Goal: Book appointment/travel/reservation

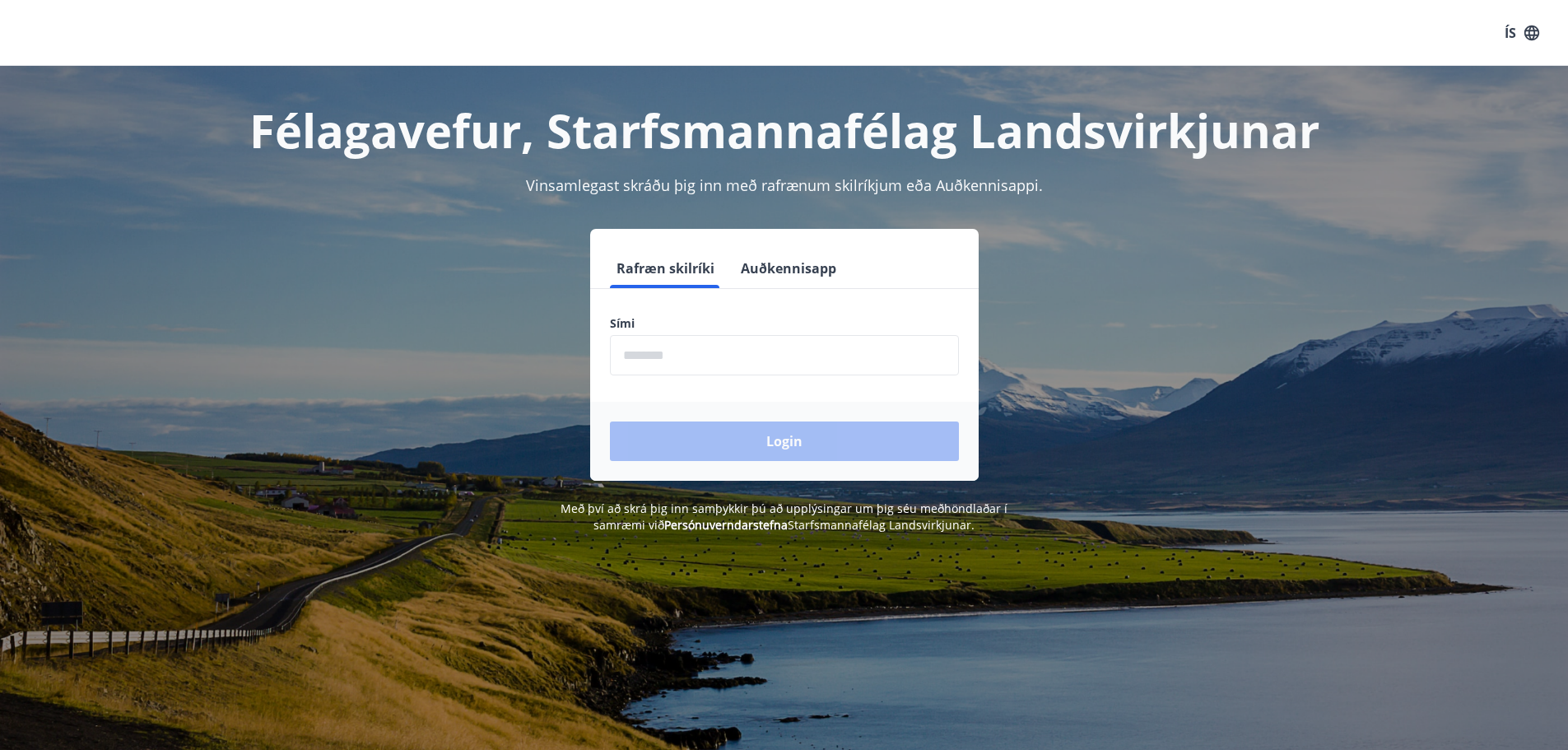
click at [720, 357] on input "phone" at bounding box center [784, 355] width 349 height 40
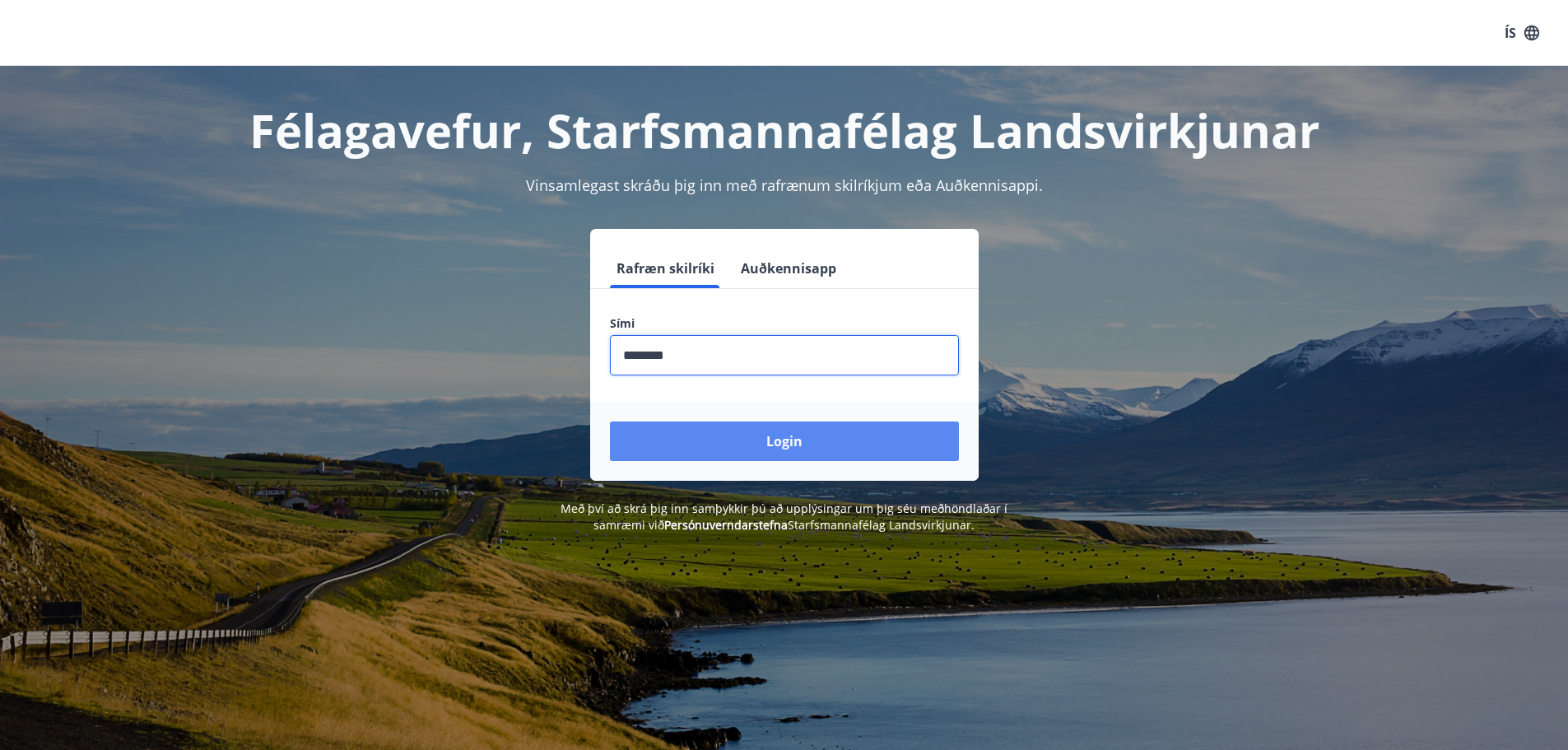
type input "********"
click at [762, 448] on button "Login" at bounding box center [784, 441] width 349 height 39
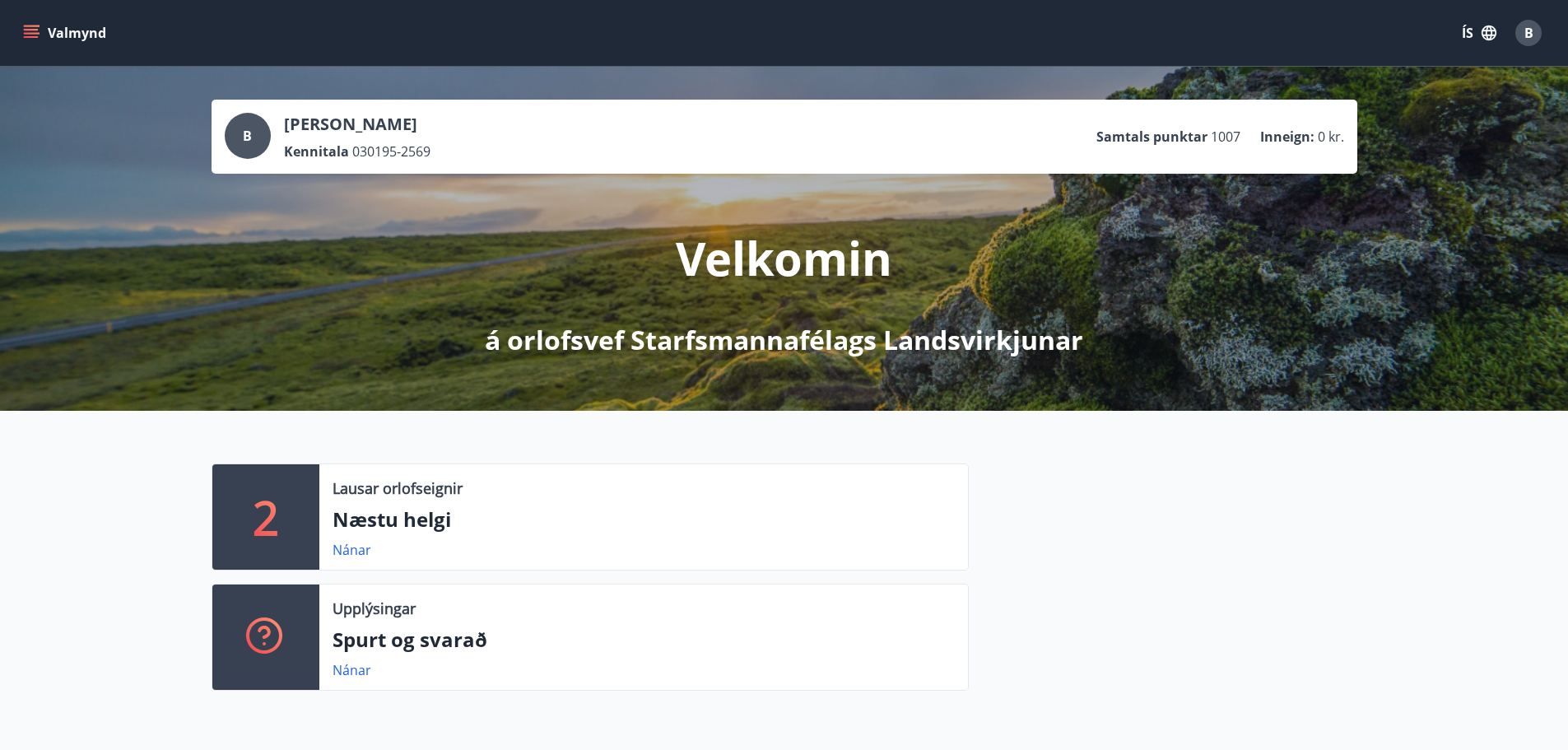
click at [511, 524] on p "Næstu helgi" at bounding box center [643, 519] width 623 height 28
click at [353, 541] on link "Nánar" at bounding box center [352, 550] width 39 height 19
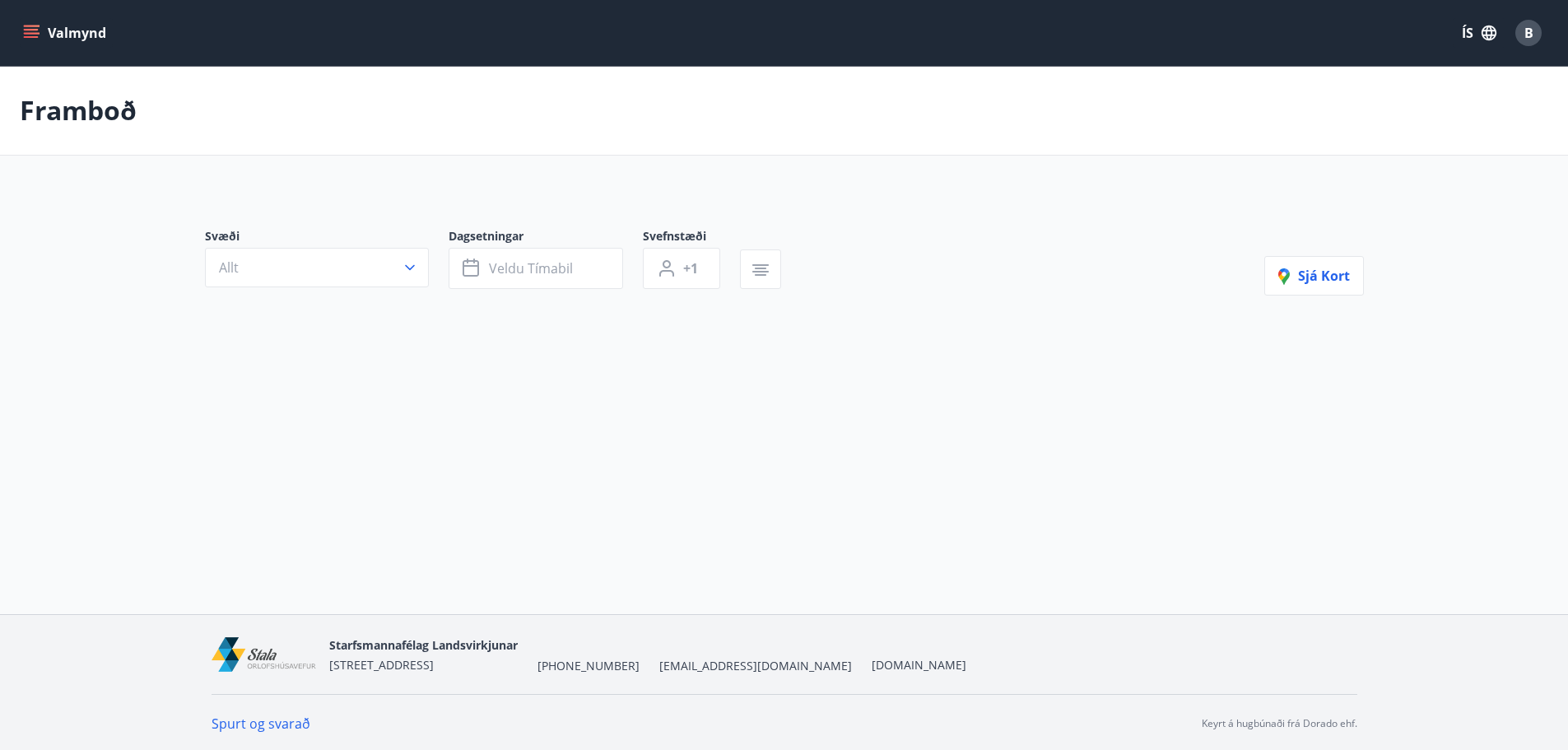
type input "*"
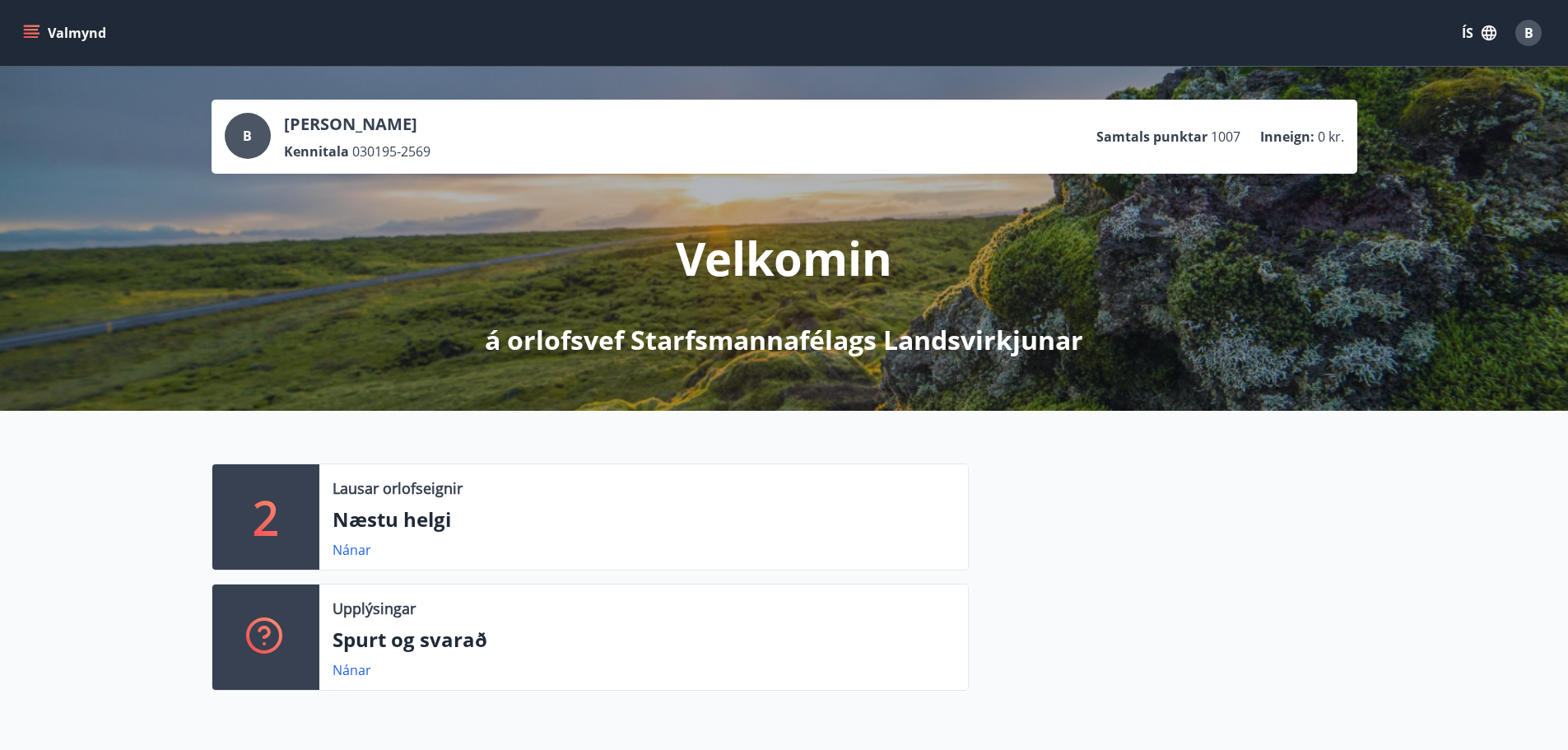
click at [39, 30] on button "Valmynd" at bounding box center [65, 33] width 93 height 29
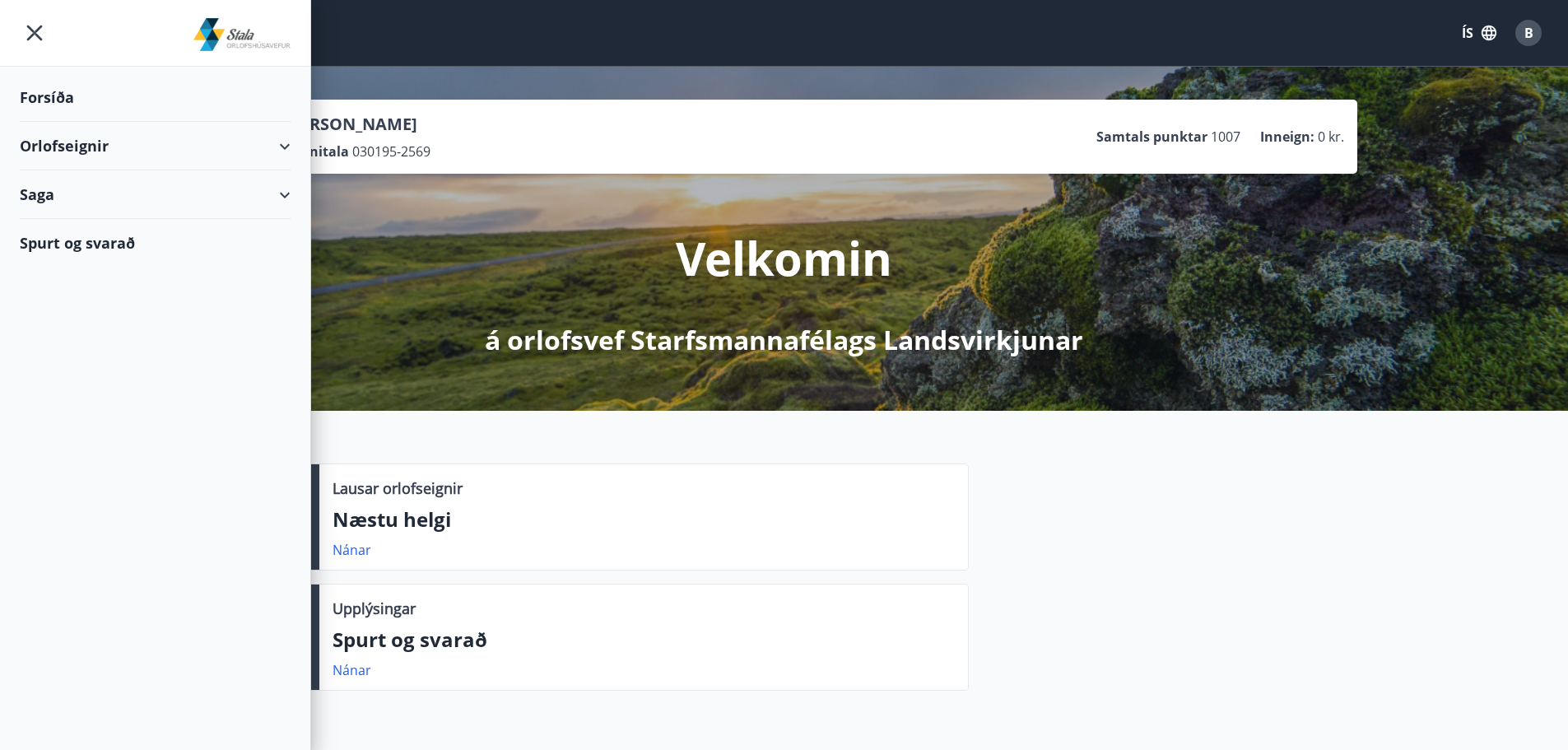
click at [144, 157] on div "Orlofseignir" at bounding box center [154, 147] width 271 height 49
click at [81, 195] on div "Framboð" at bounding box center [155, 187] width 244 height 34
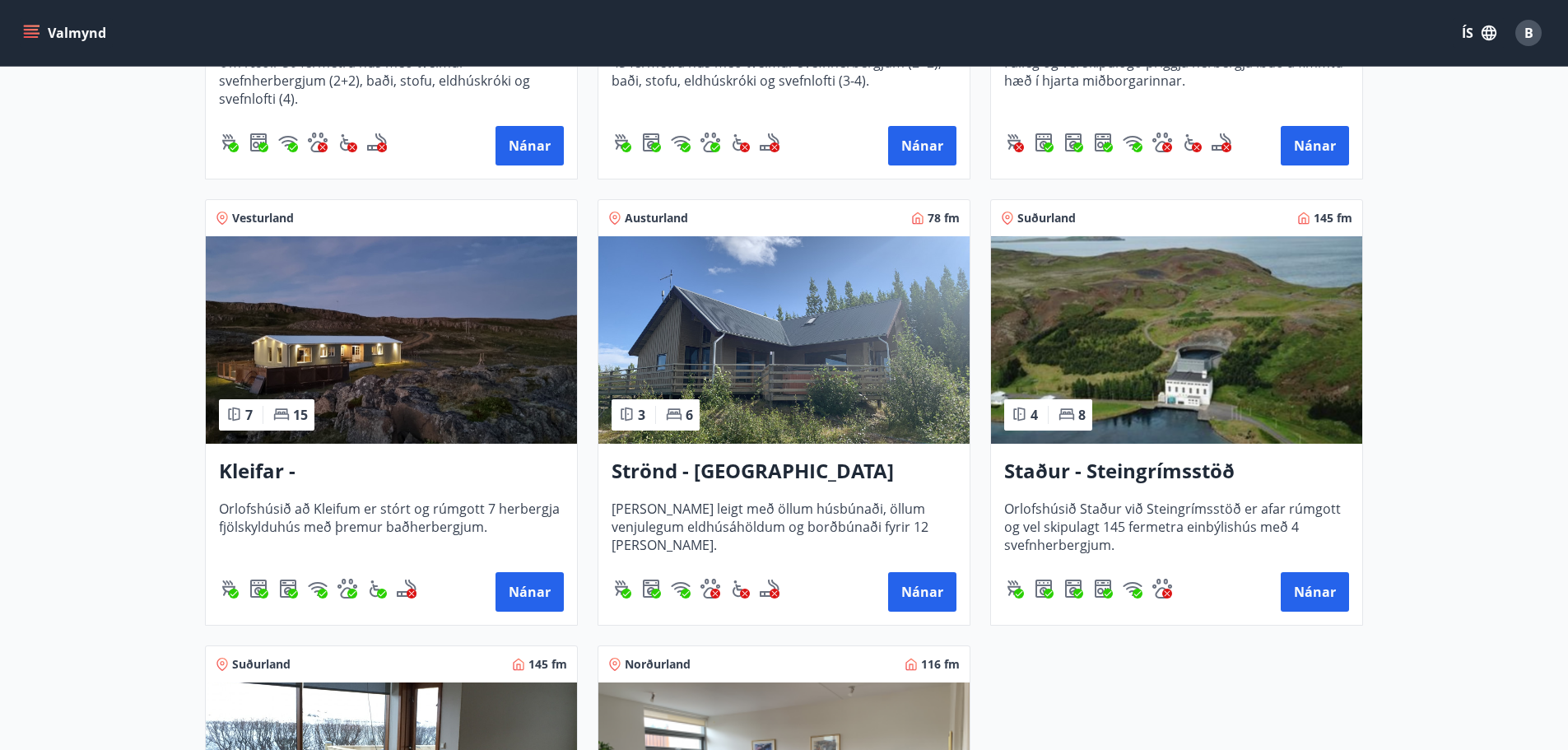
scroll to position [577, 0]
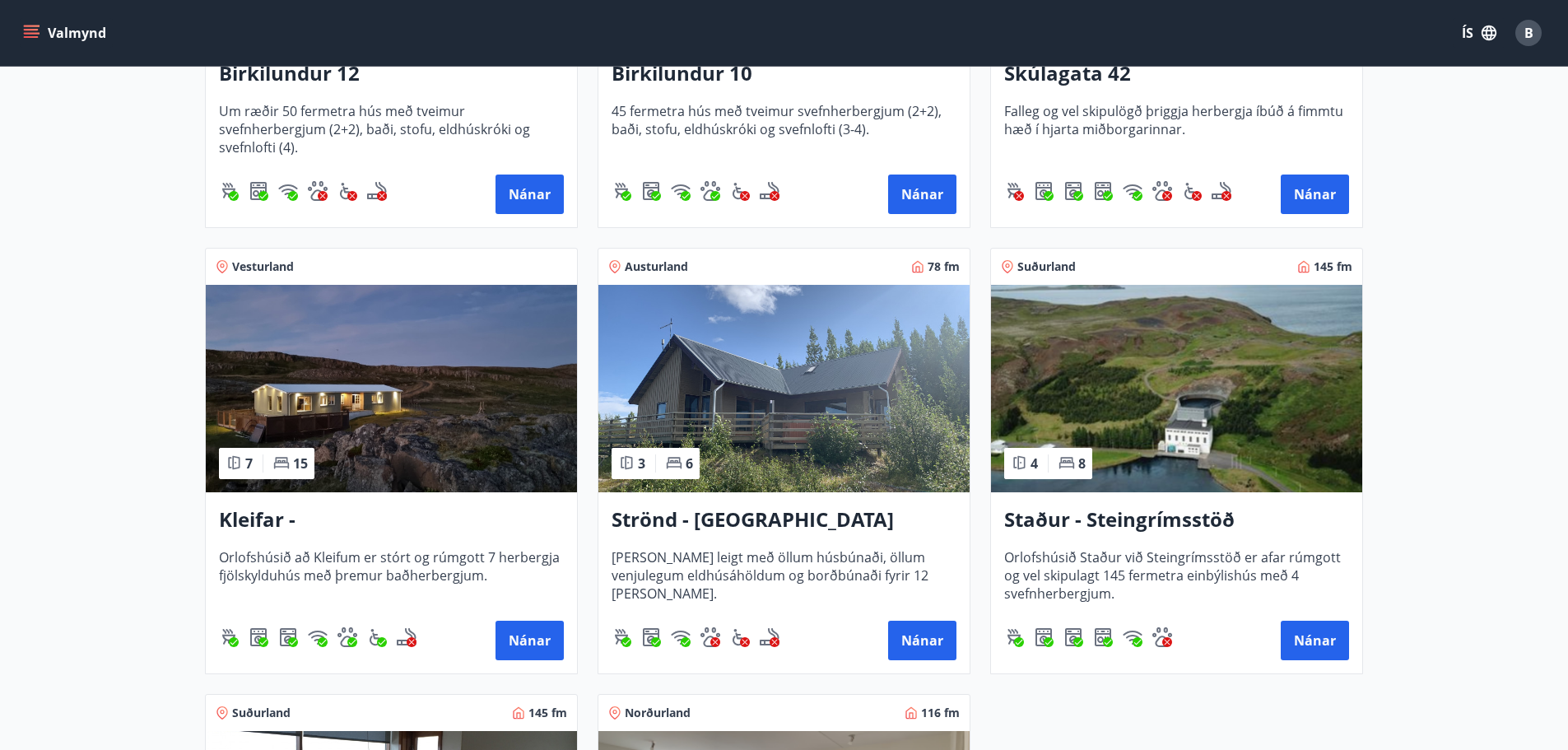
click at [727, 388] on img at bounding box center [784, 388] width 371 height 207
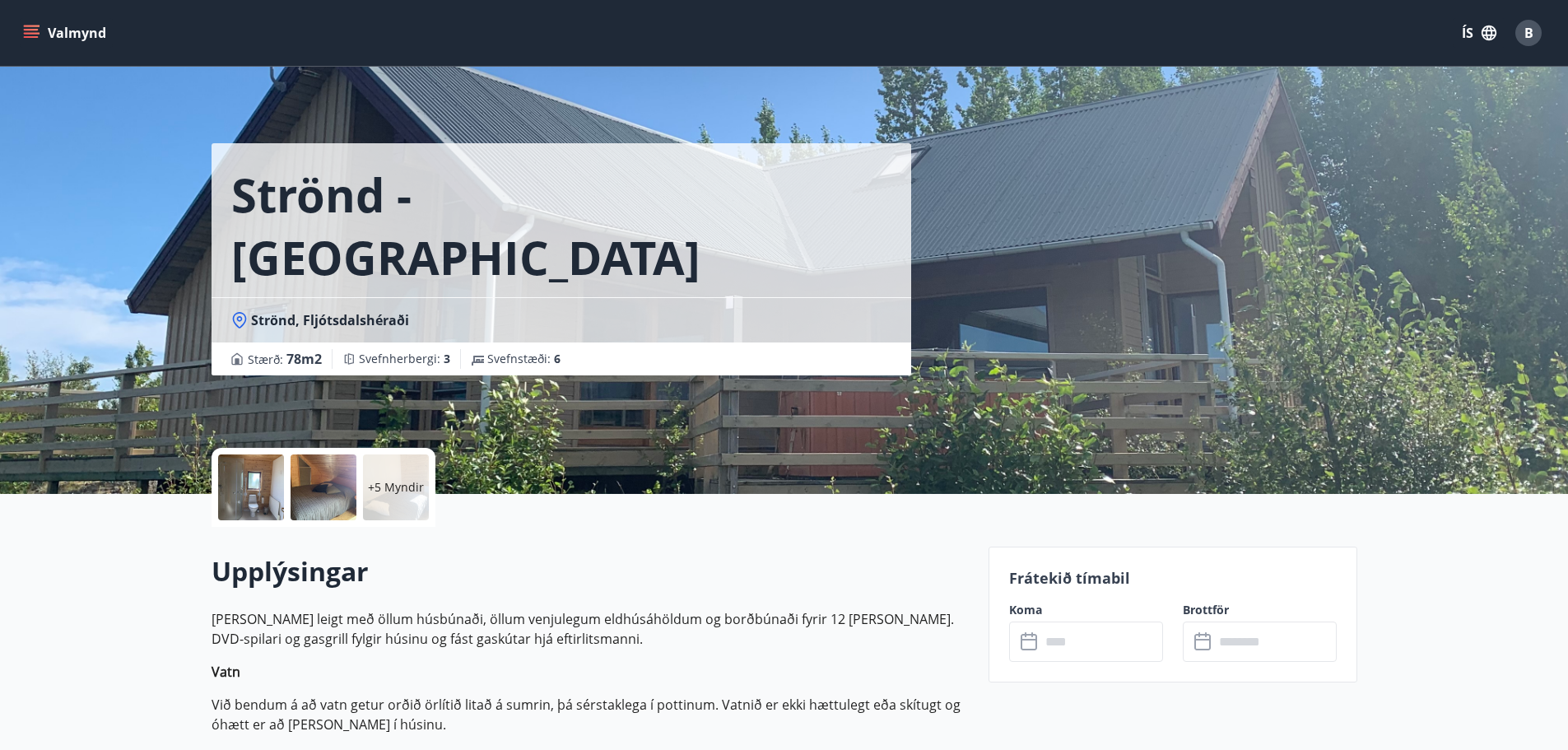
click at [233, 492] on div at bounding box center [250, 487] width 65 height 66
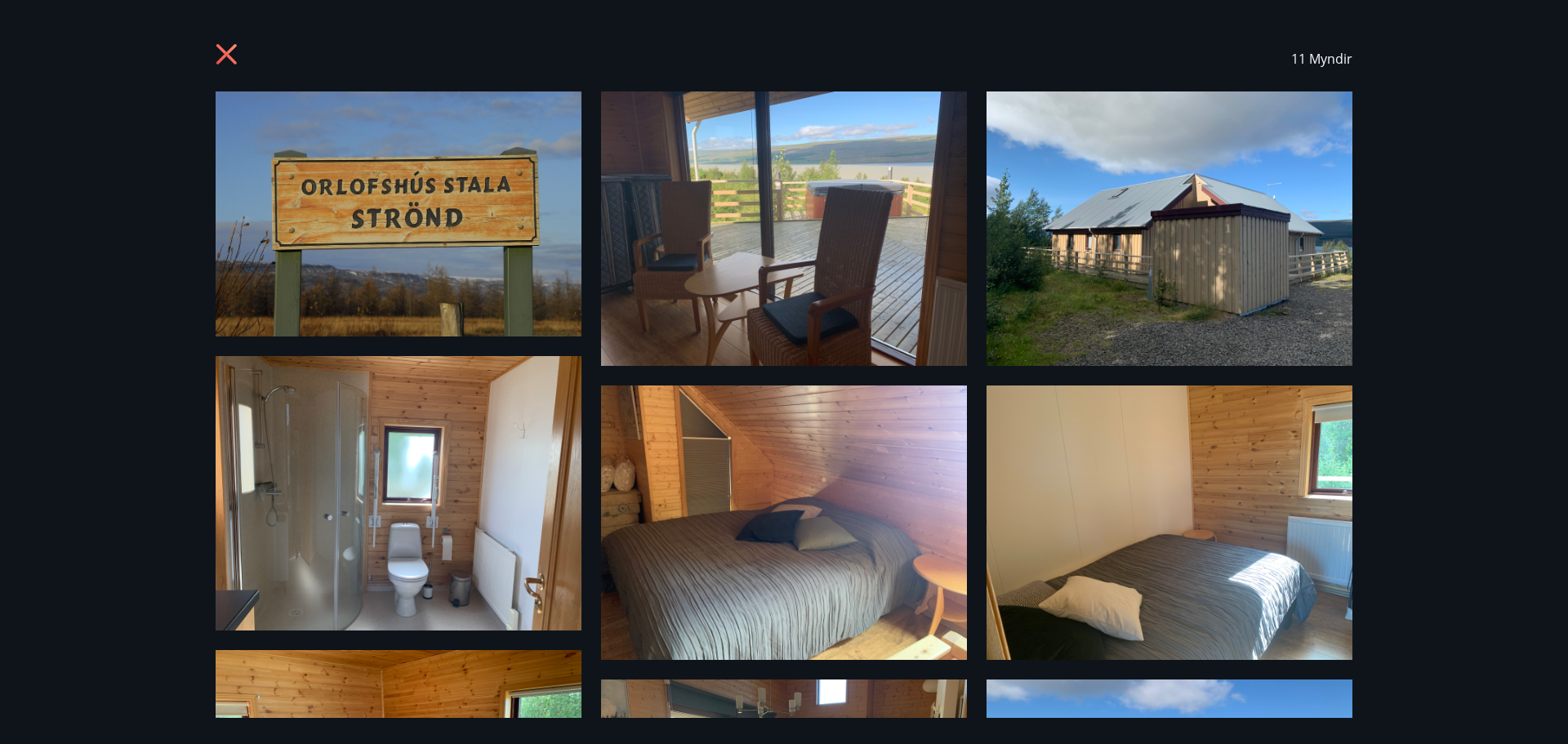
click at [218, 58] on icon at bounding box center [228, 56] width 26 height 26
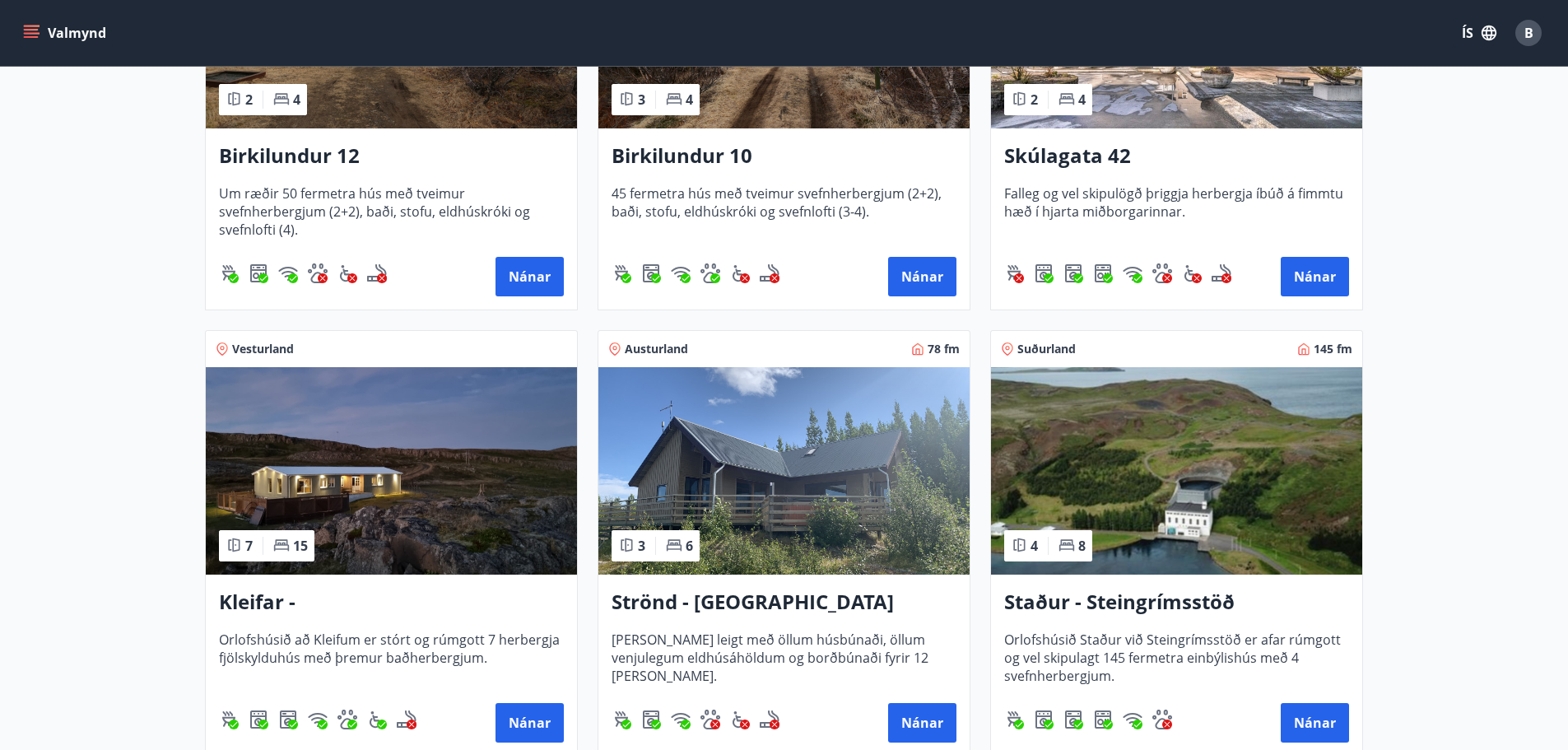
scroll to position [247, 0]
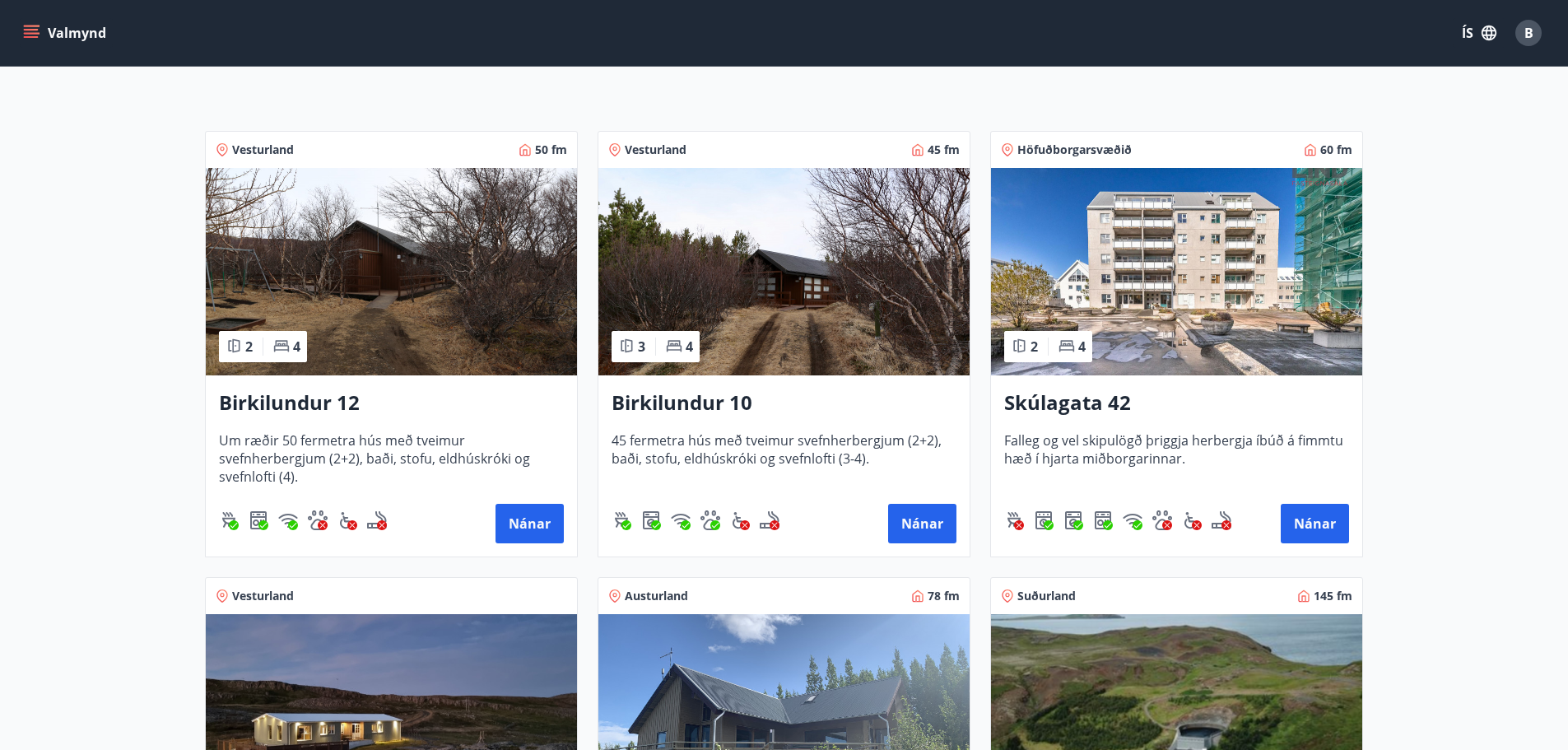
click at [526, 501] on div "Birkilundur 12 Um ræðir 50 fermetra hús með tveimur svefnherbergjum (2+2), baði…" at bounding box center [392, 465] width 371 height 181
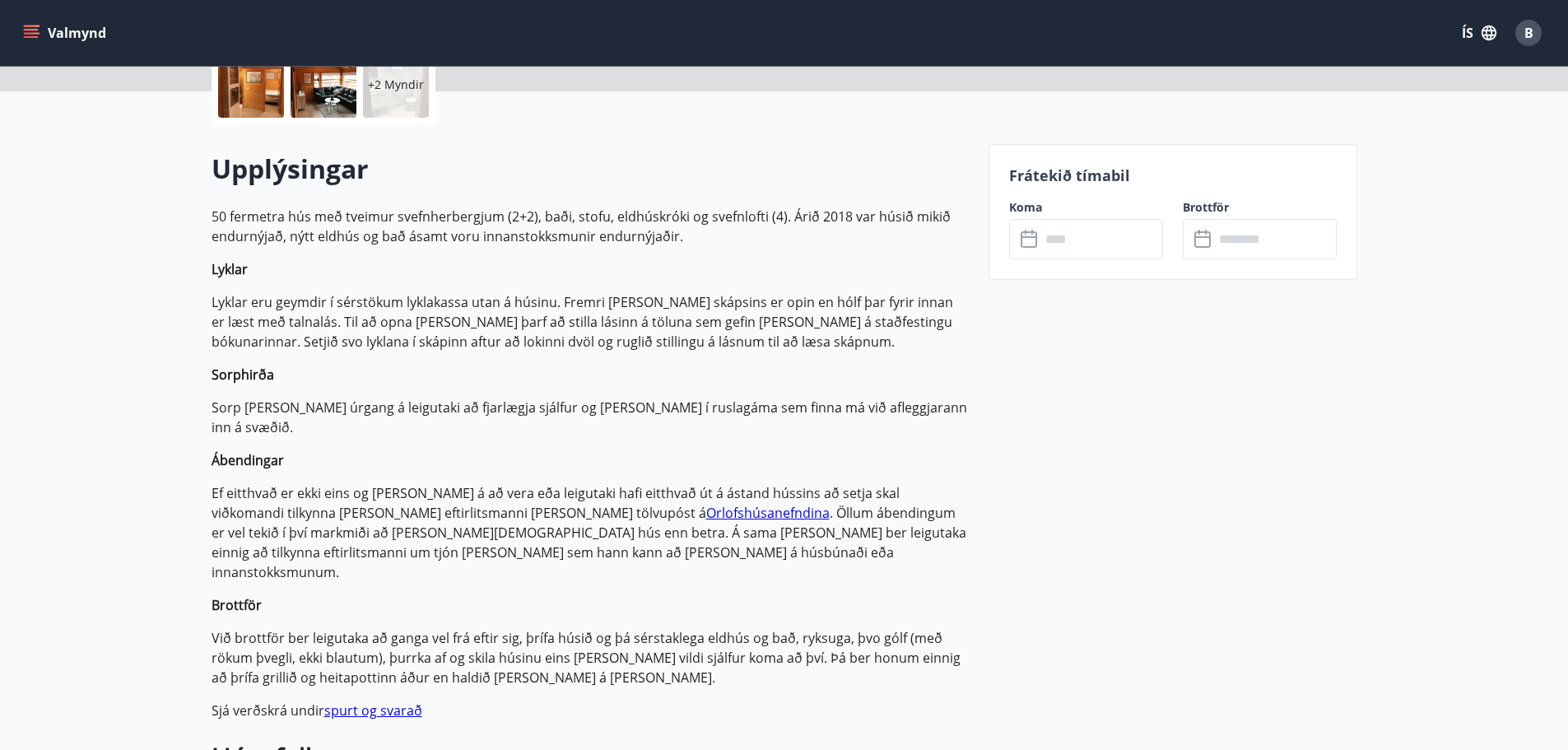
scroll to position [412, 0]
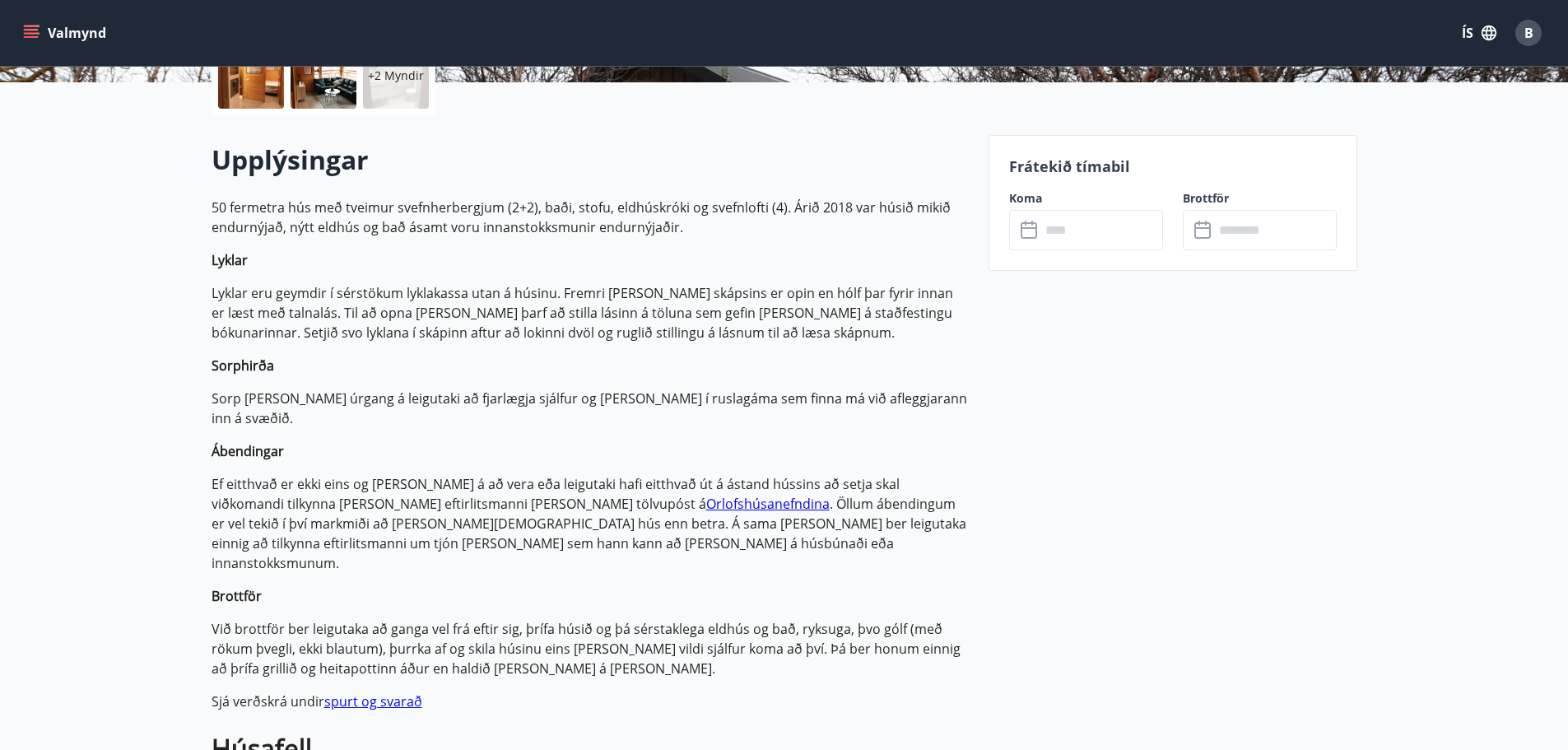
click at [1076, 239] on input "text" at bounding box center [1101, 230] width 122 height 40
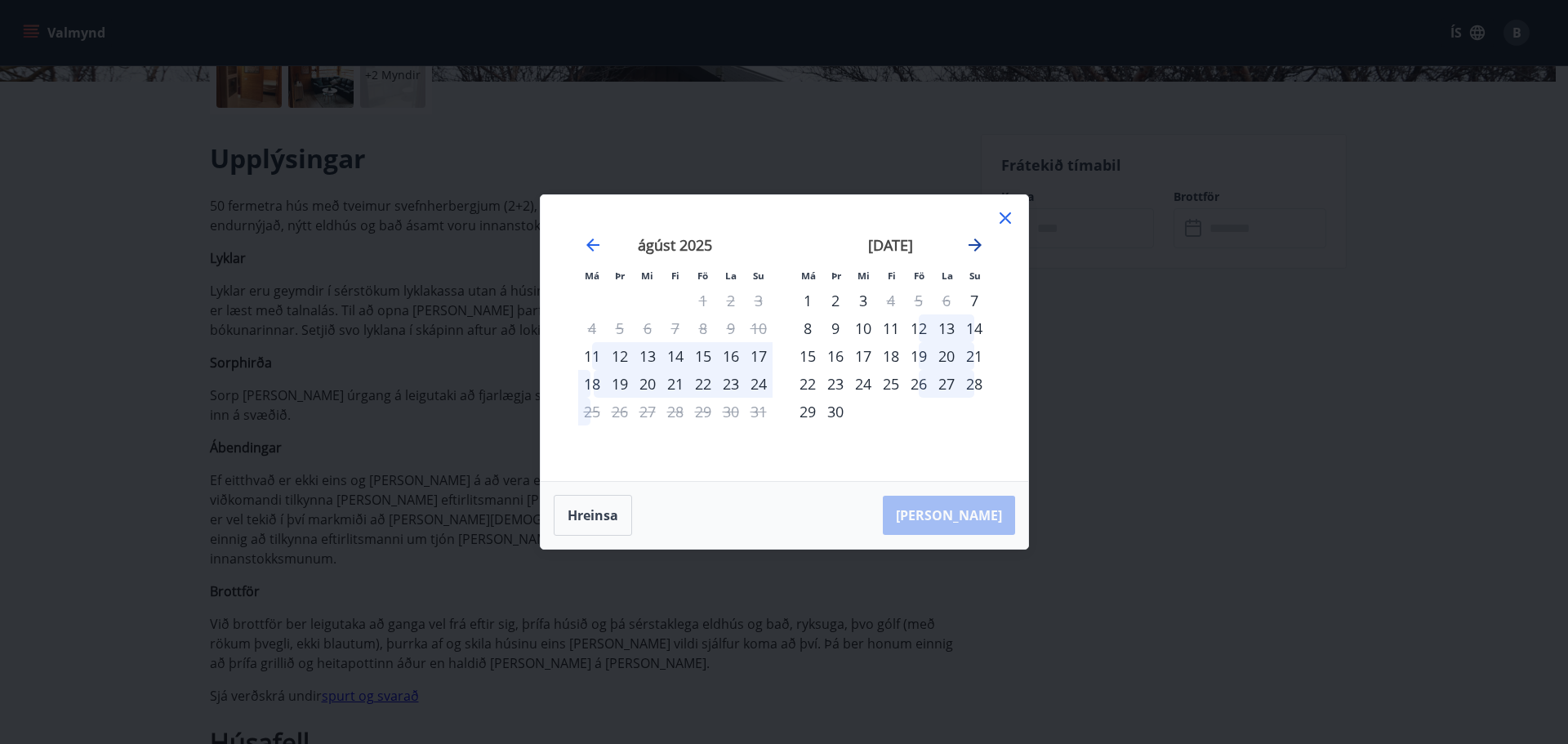
click at [976, 245] on icon "Move forward to switch to the next month." at bounding box center [975, 244] width 13 height 13
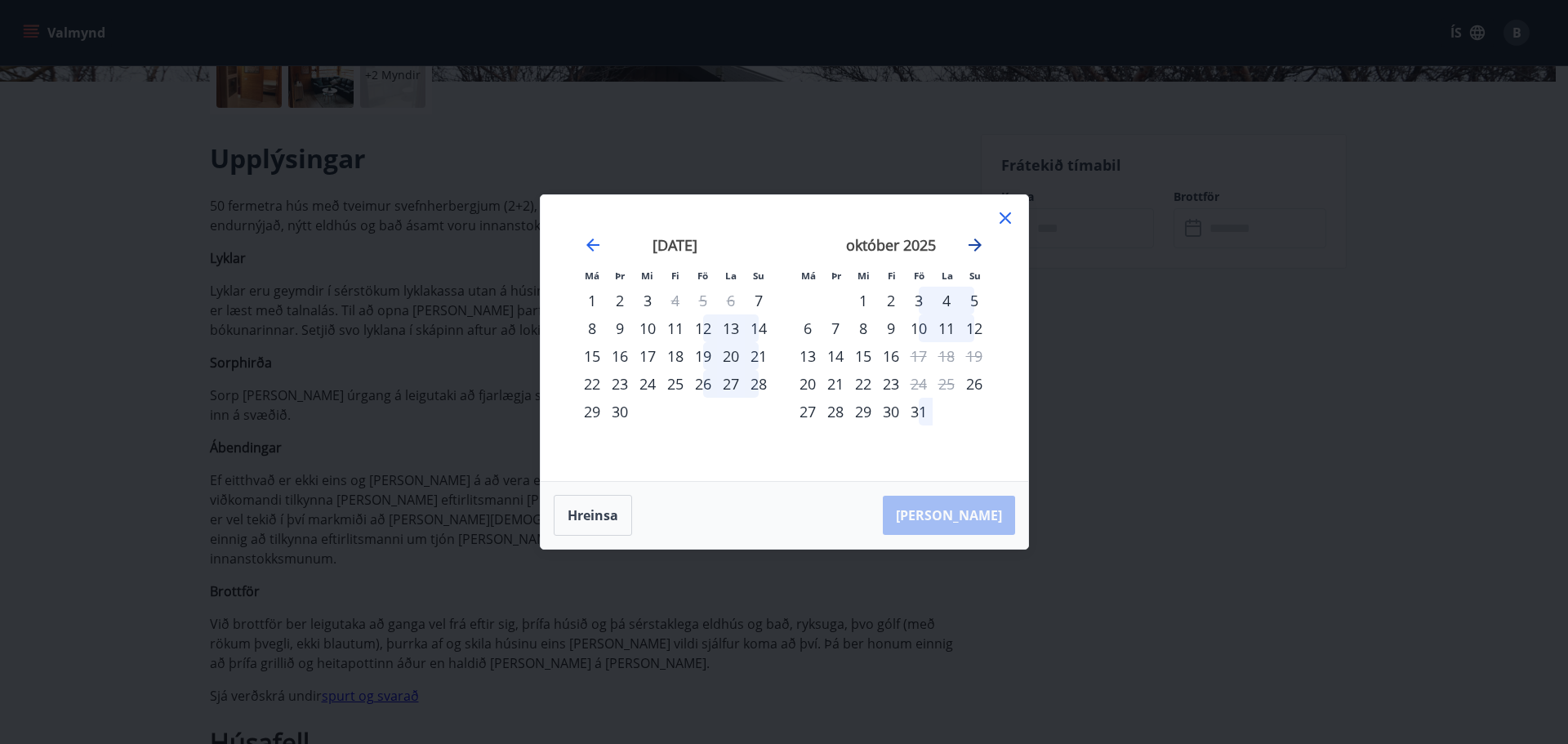
click at [976, 245] on icon "Move forward to switch to the next month." at bounding box center [975, 244] width 13 height 13
click at [1328, 484] on div "Má Þr Mi Fi Fö La Su Má Þr Mi Fi Fö La Su [DATE] 1 2 3 4 5 6 7 8 9 10 11 12 13 …" at bounding box center [784, 372] width 1568 height 744
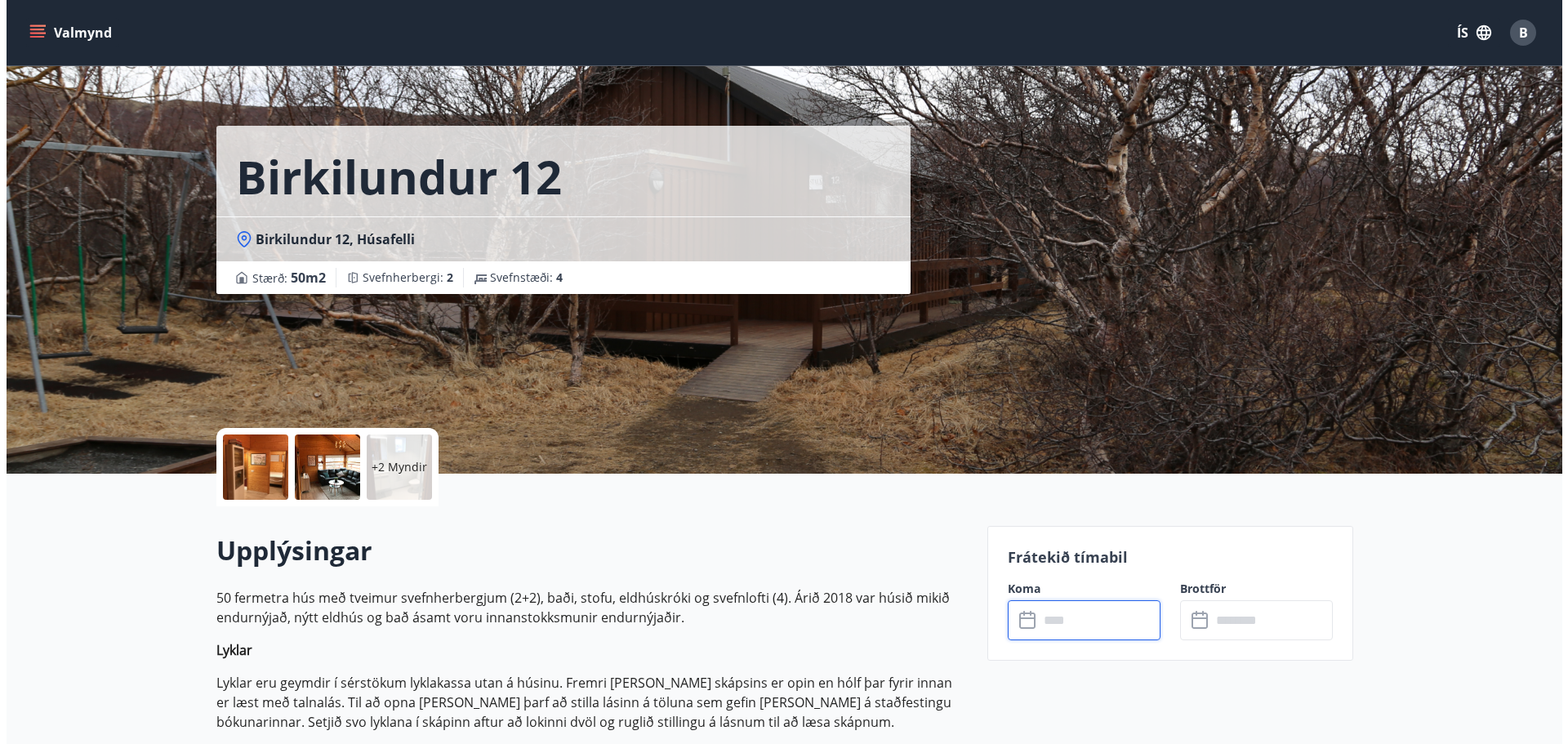
scroll to position [0, 0]
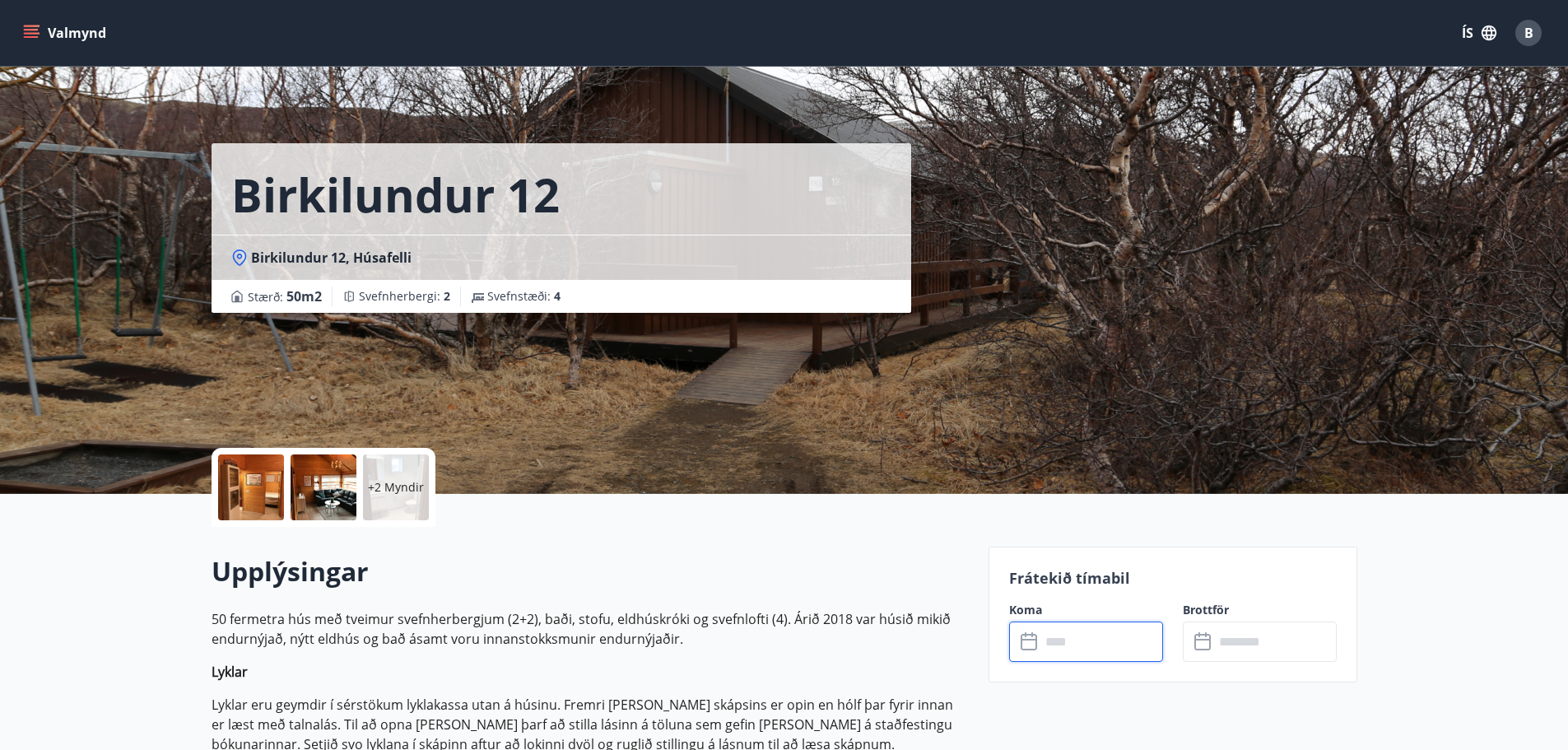
click at [260, 474] on div at bounding box center [250, 487] width 65 height 66
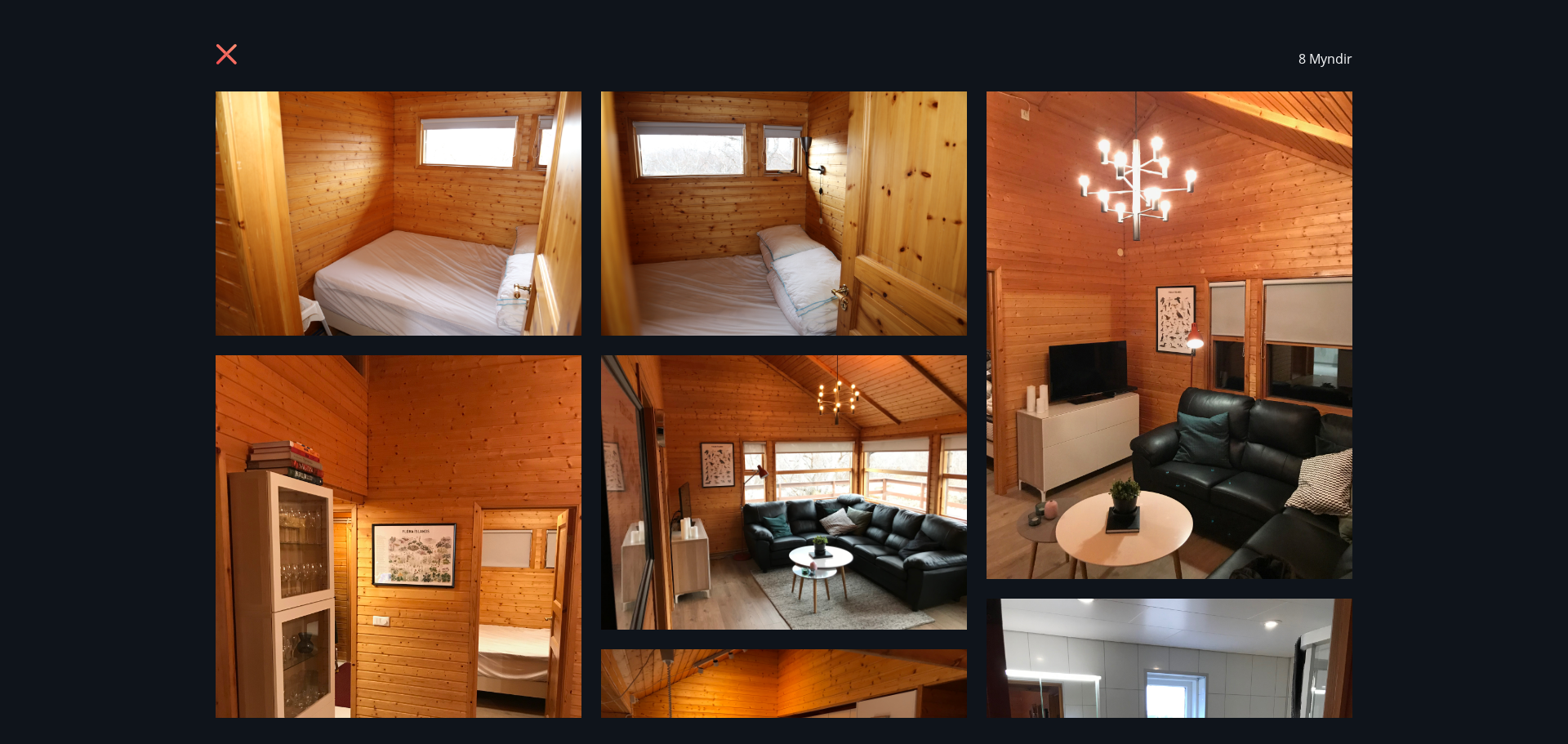
click at [227, 44] on icon at bounding box center [228, 56] width 26 height 26
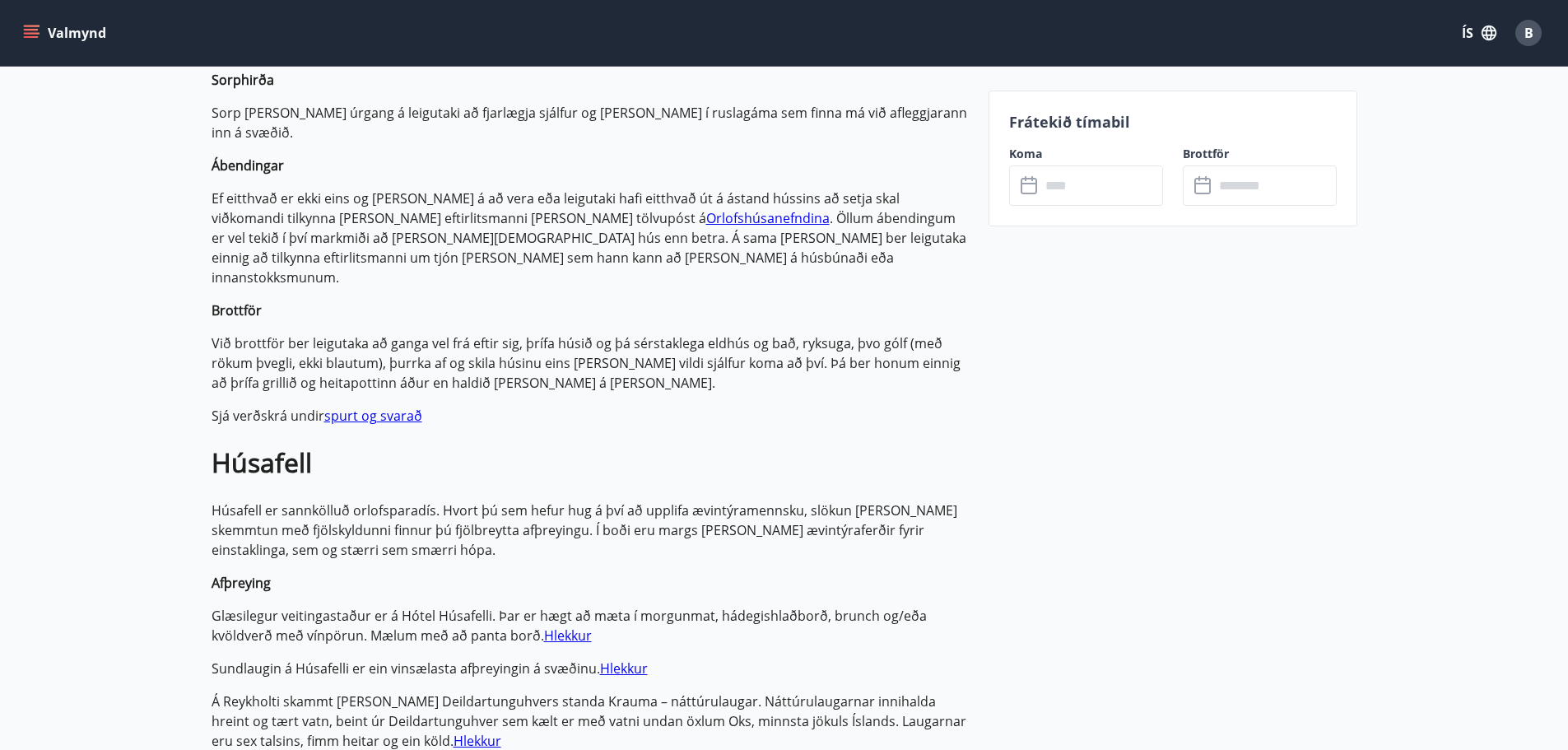
scroll to position [741, 0]
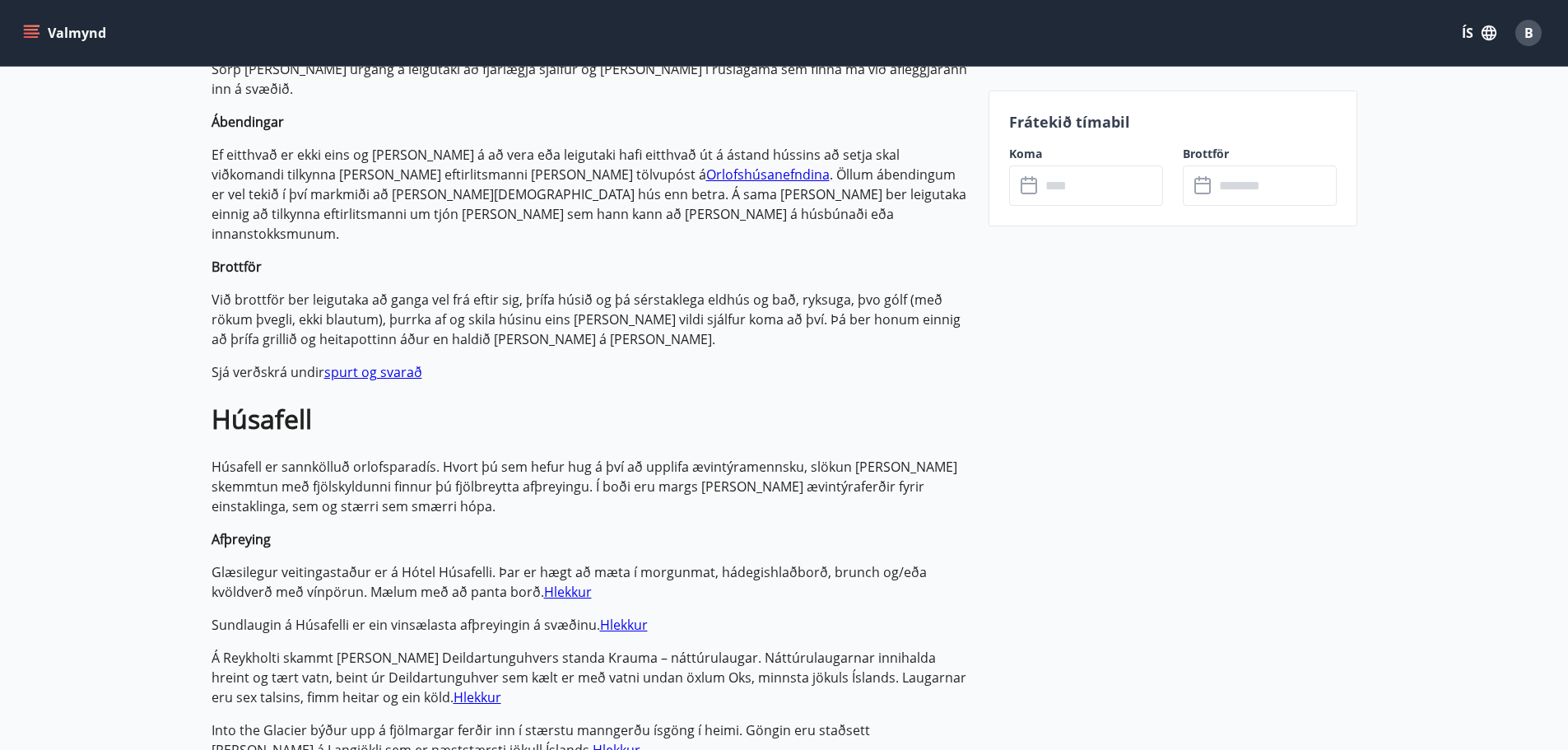
click at [378, 363] on link "spurt og svarað" at bounding box center [373, 372] width 98 height 19
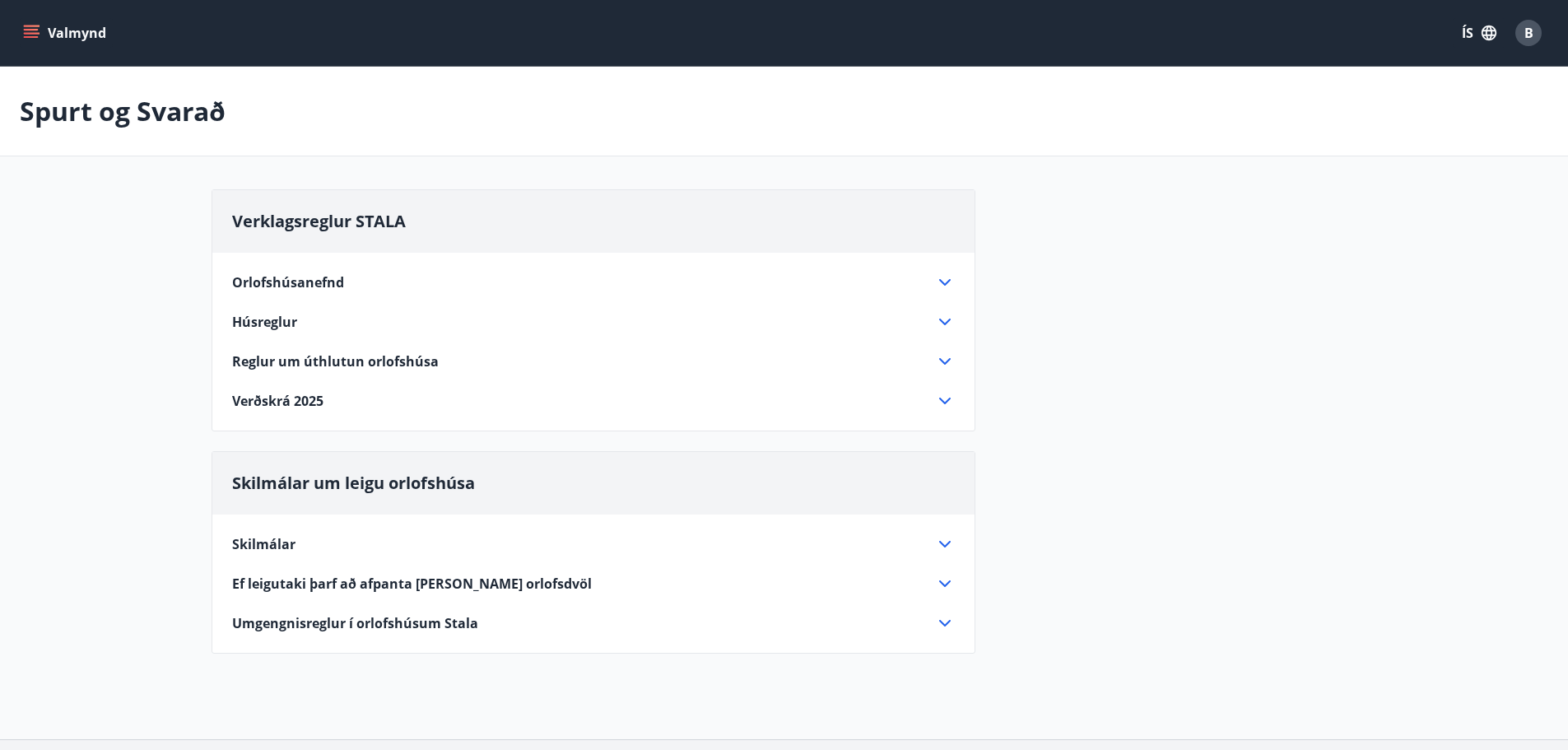
click at [353, 404] on div "Verðskrá 2025" at bounding box center [583, 401] width 703 height 19
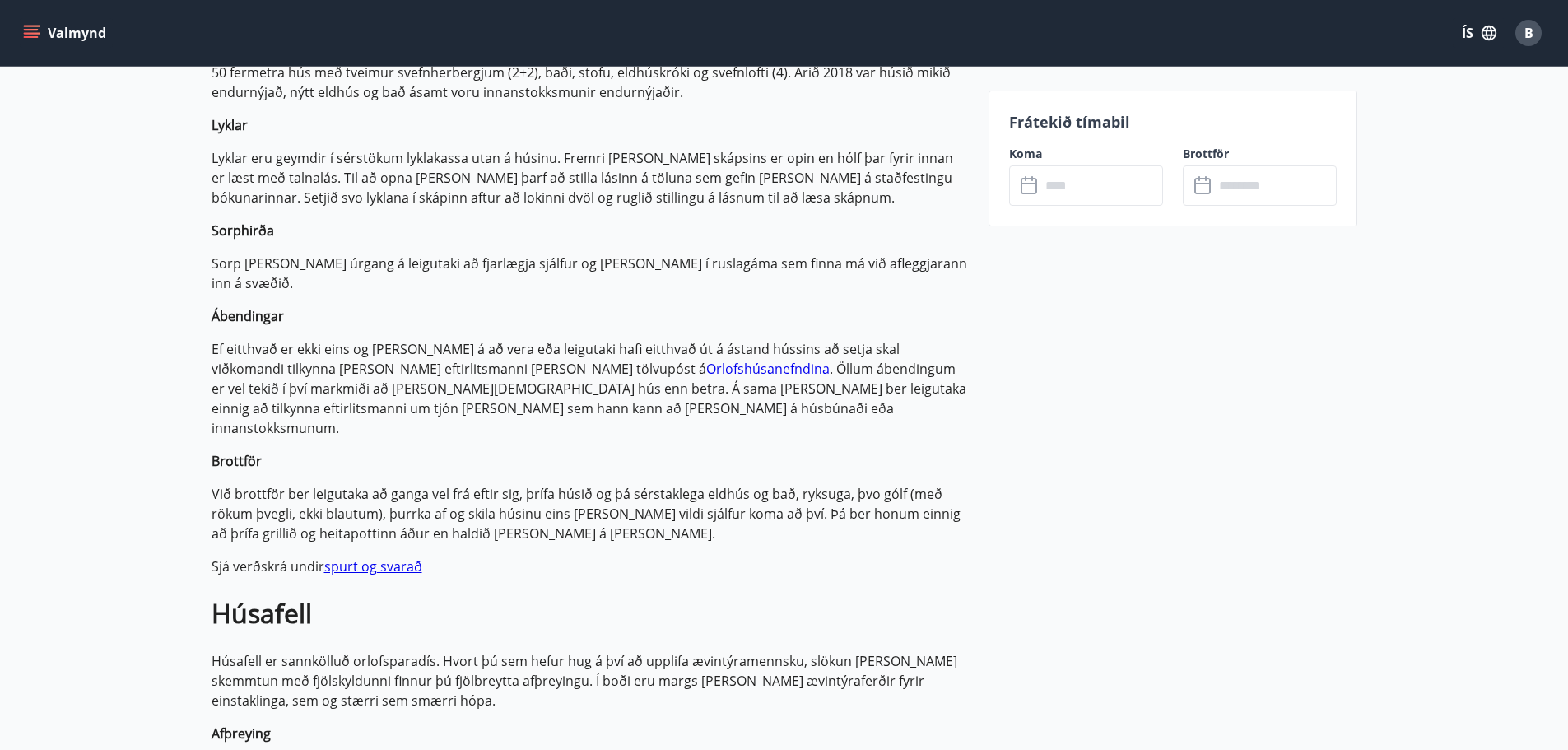
scroll to position [577, 0]
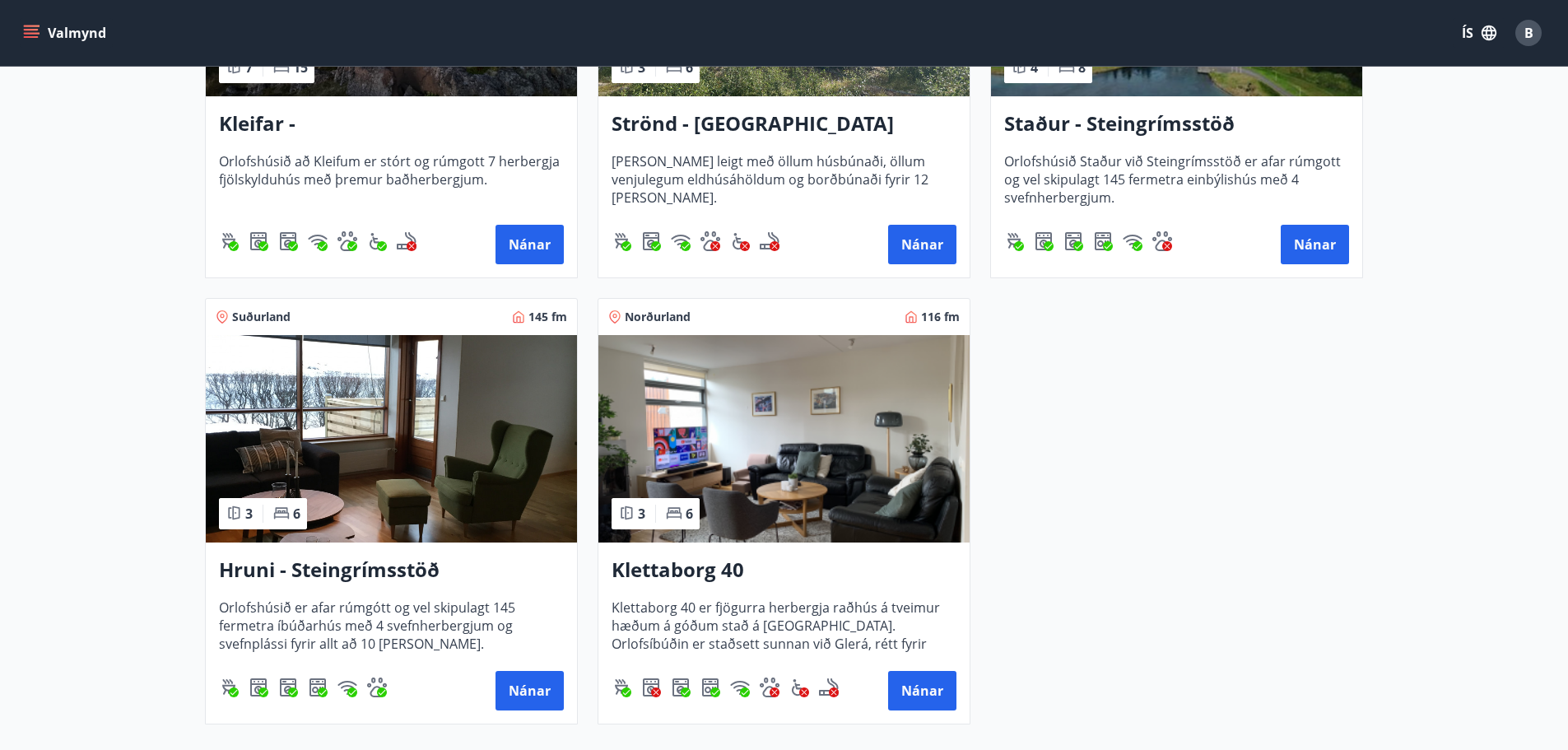
scroll to position [989, 0]
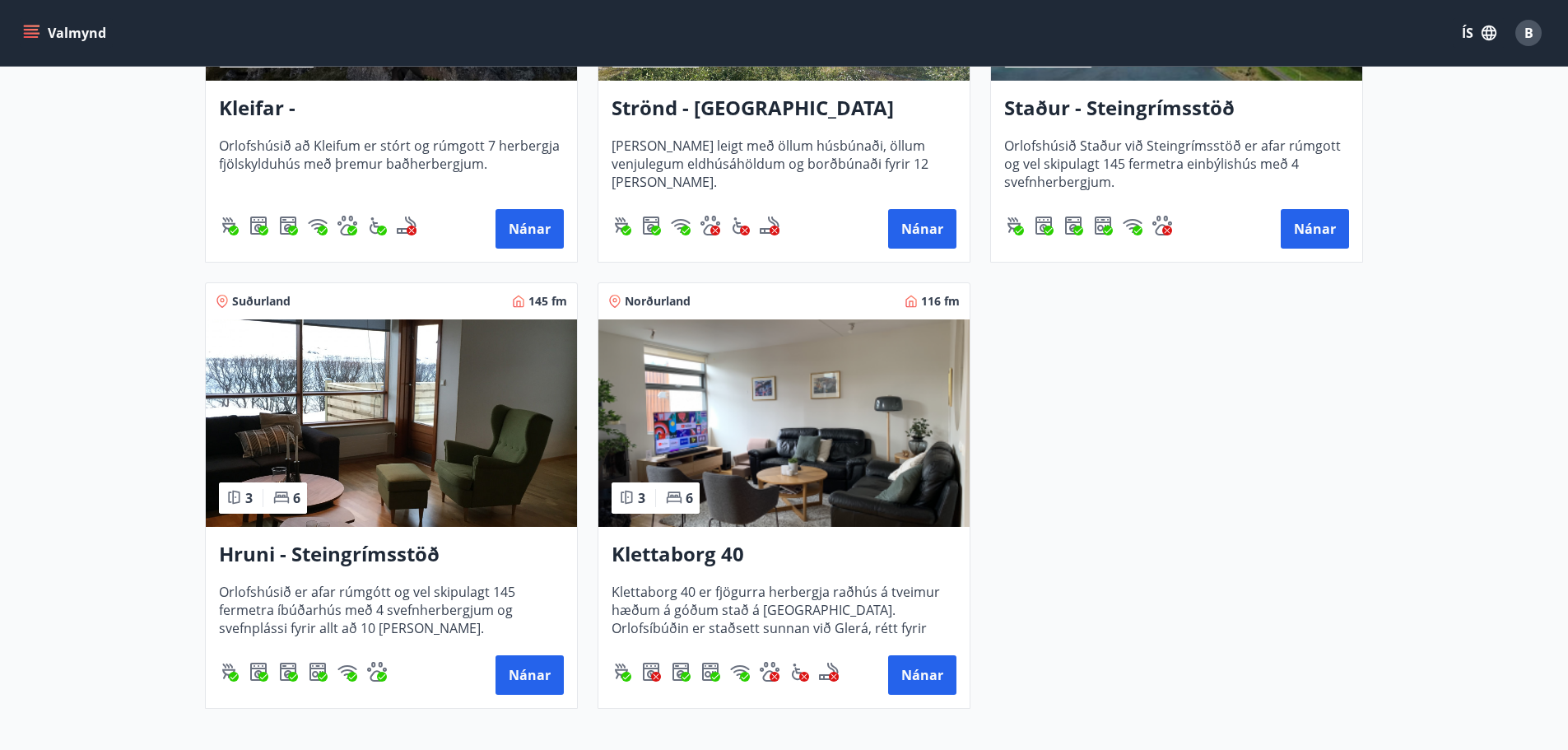
click at [745, 415] on img at bounding box center [784, 423] width 371 height 207
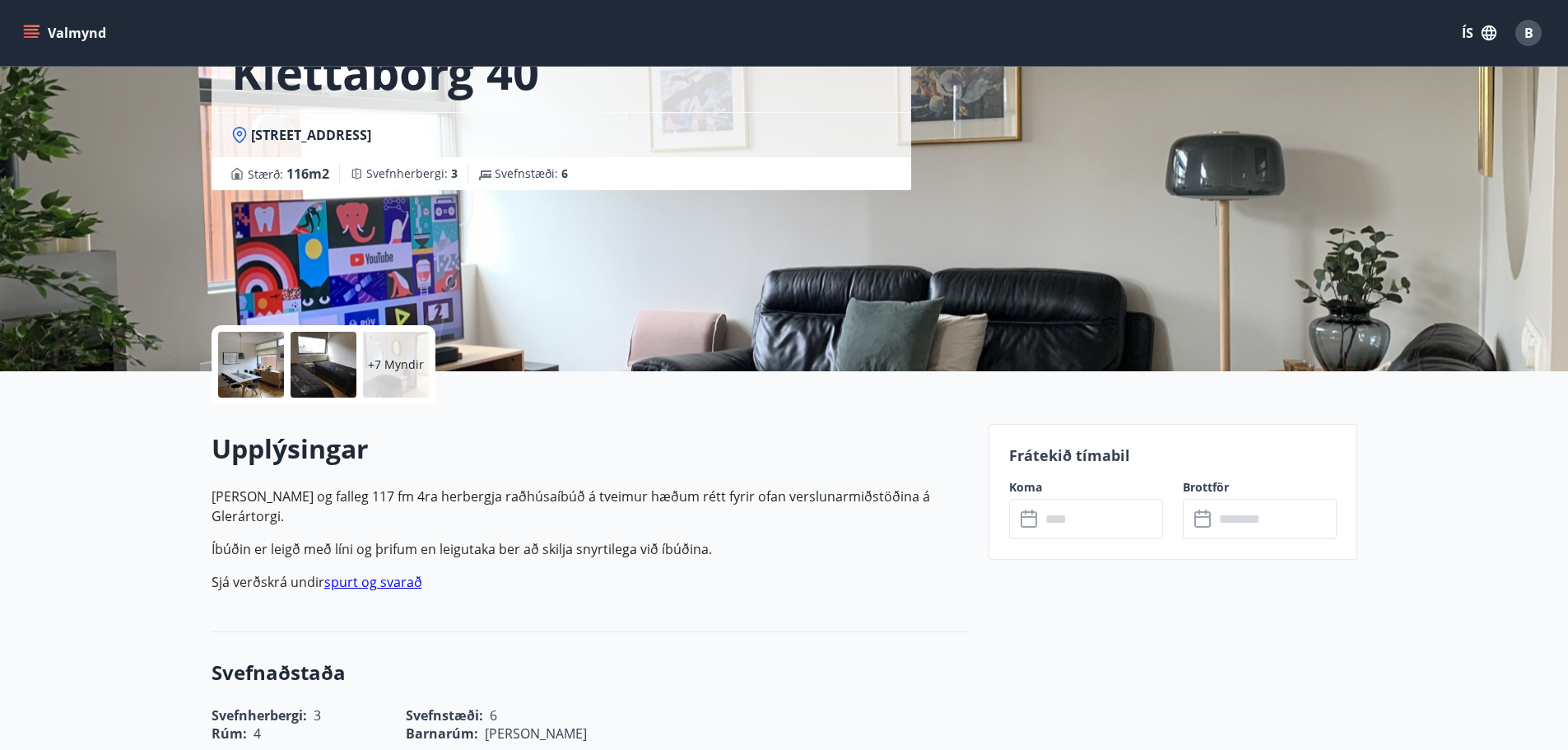
scroll to position [164, 0]
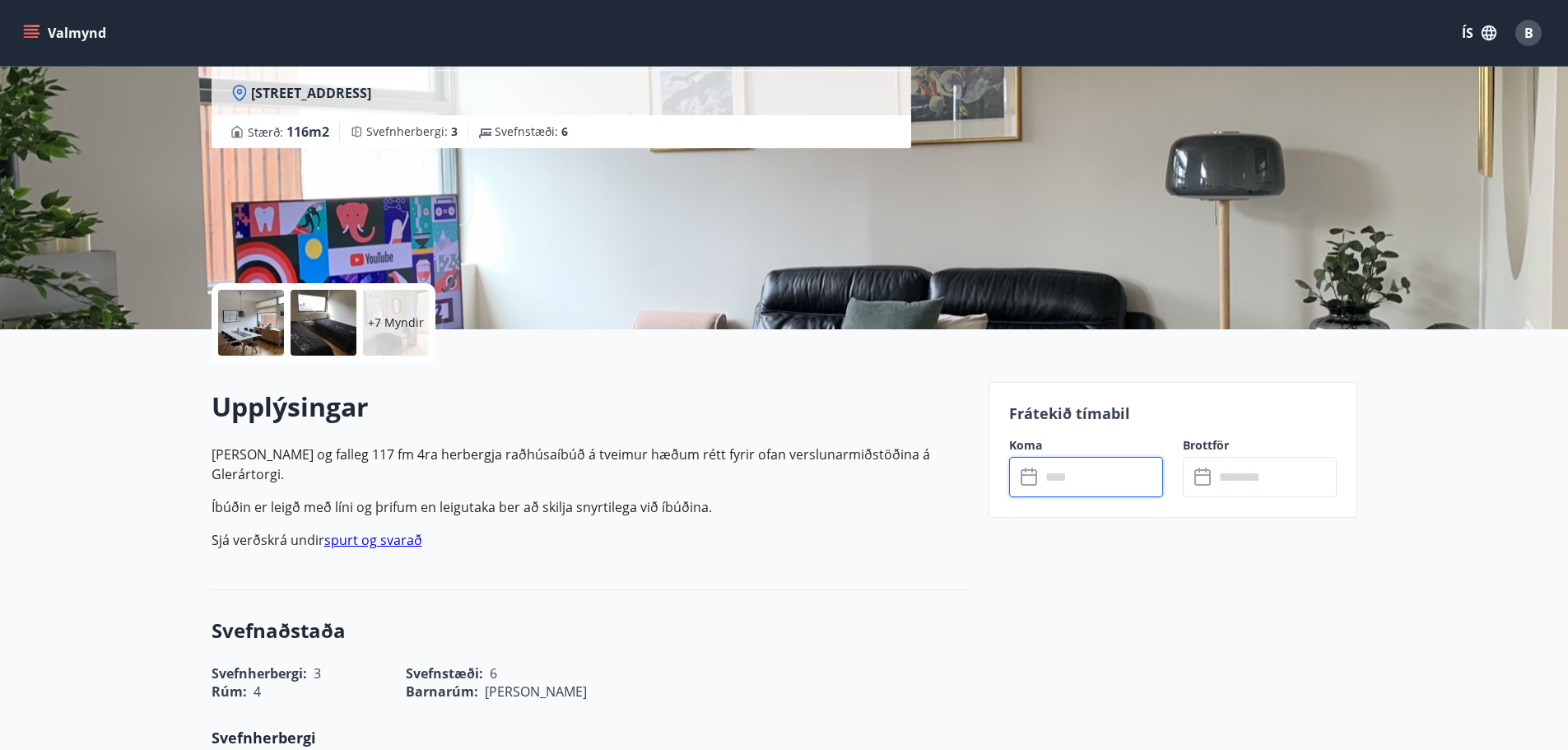
click at [1088, 482] on input "text" at bounding box center [1101, 476] width 122 height 40
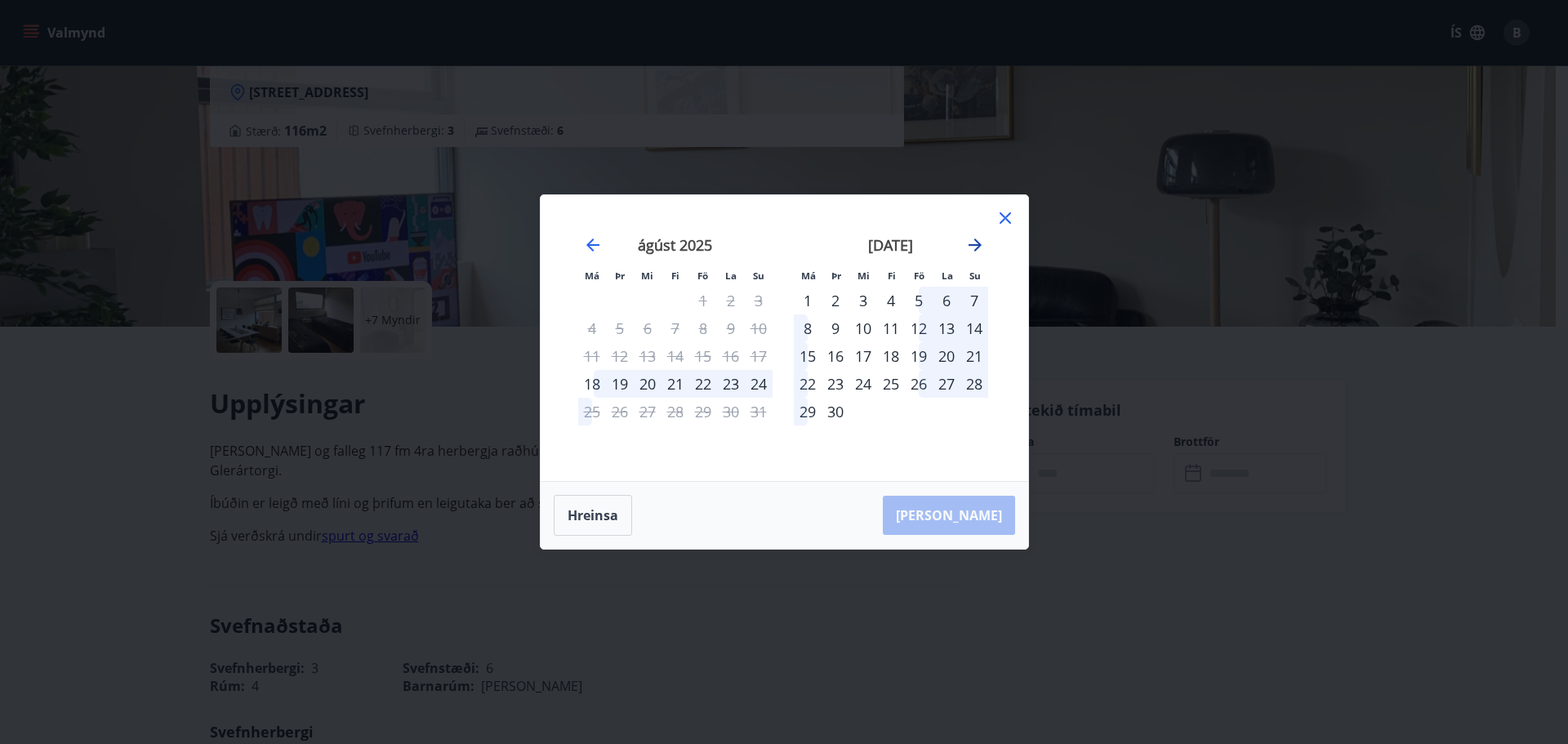
click at [980, 245] on icon "Move forward to switch to the next month." at bounding box center [975, 245] width 19 height 19
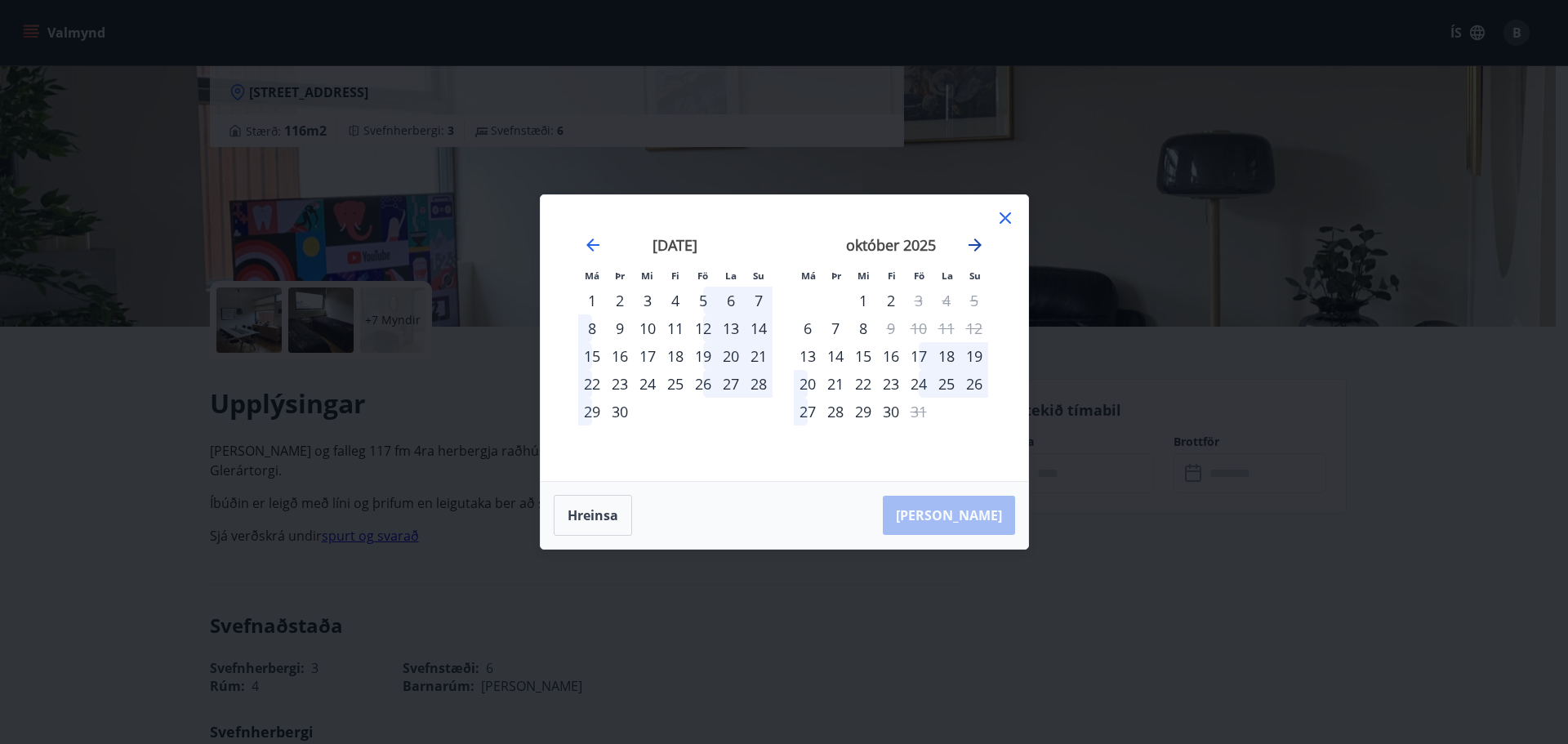
click at [980, 245] on icon "Move forward to switch to the next month." at bounding box center [975, 245] width 19 height 19
click at [597, 241] on icon "Move backward to switch to the previous month." at bounding box center [592, 245] width 19 height 19
click at [1012, 221] on icon at bounding box center [1006, 218] width 19 height 19
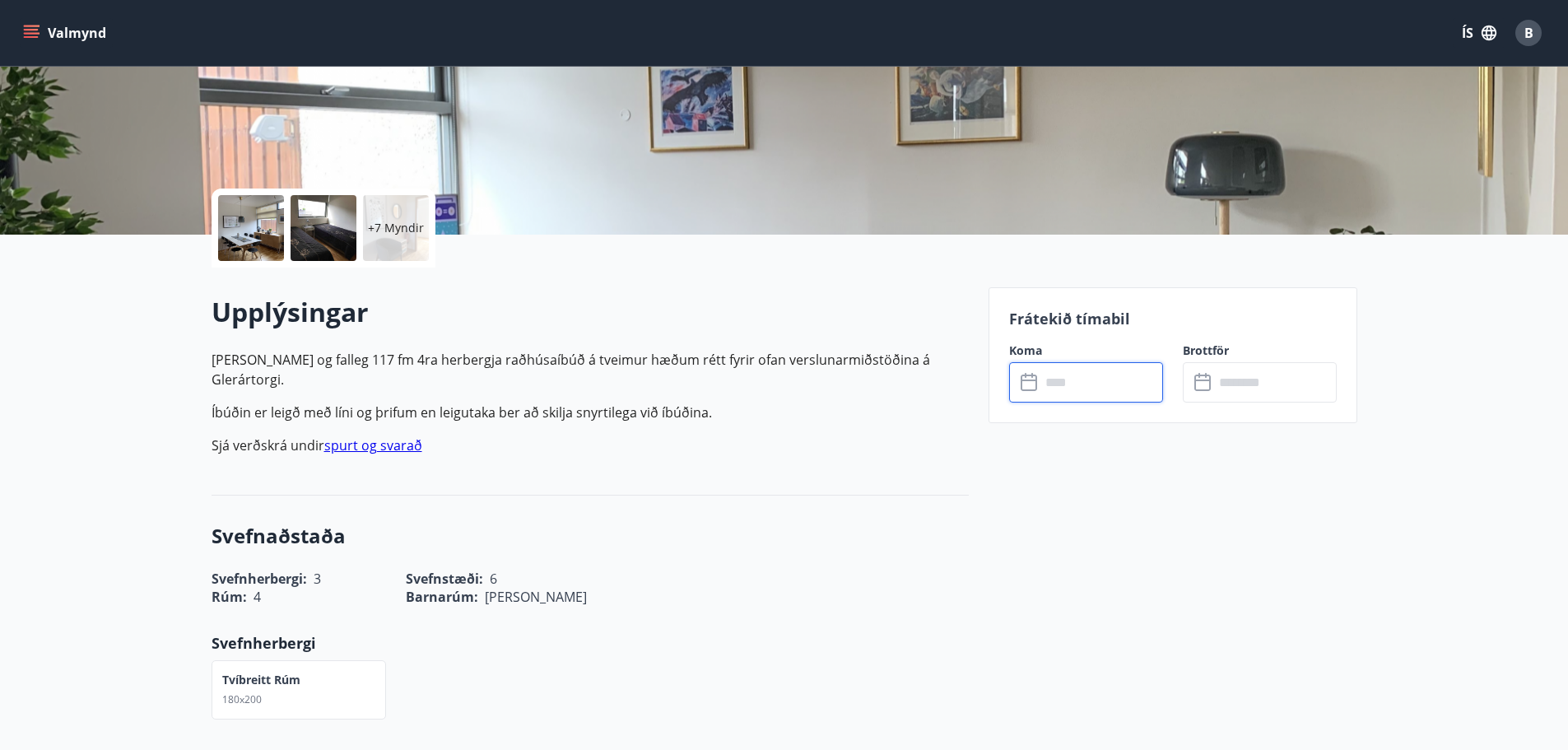
scroll to position [209, 0]
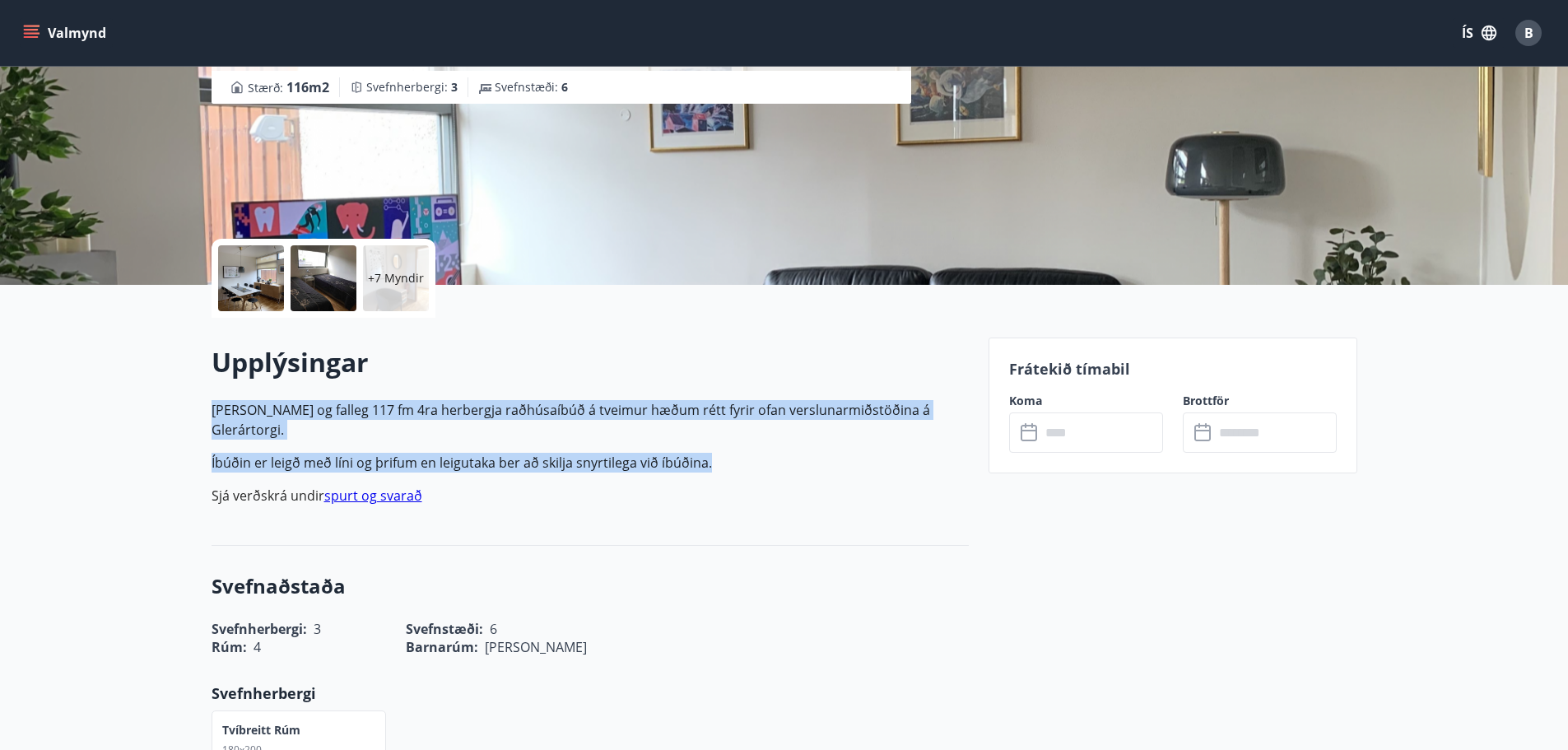
drag, startPoint x: 732, startPoint y: 444, endPoint x: 188, endPoint y: 404, distance: 545.5
copy p "Björt og falleg 117 fm 4ra herbergja raðhúsaíbúð á tveimur hæðum rétt fyrir ofa…"
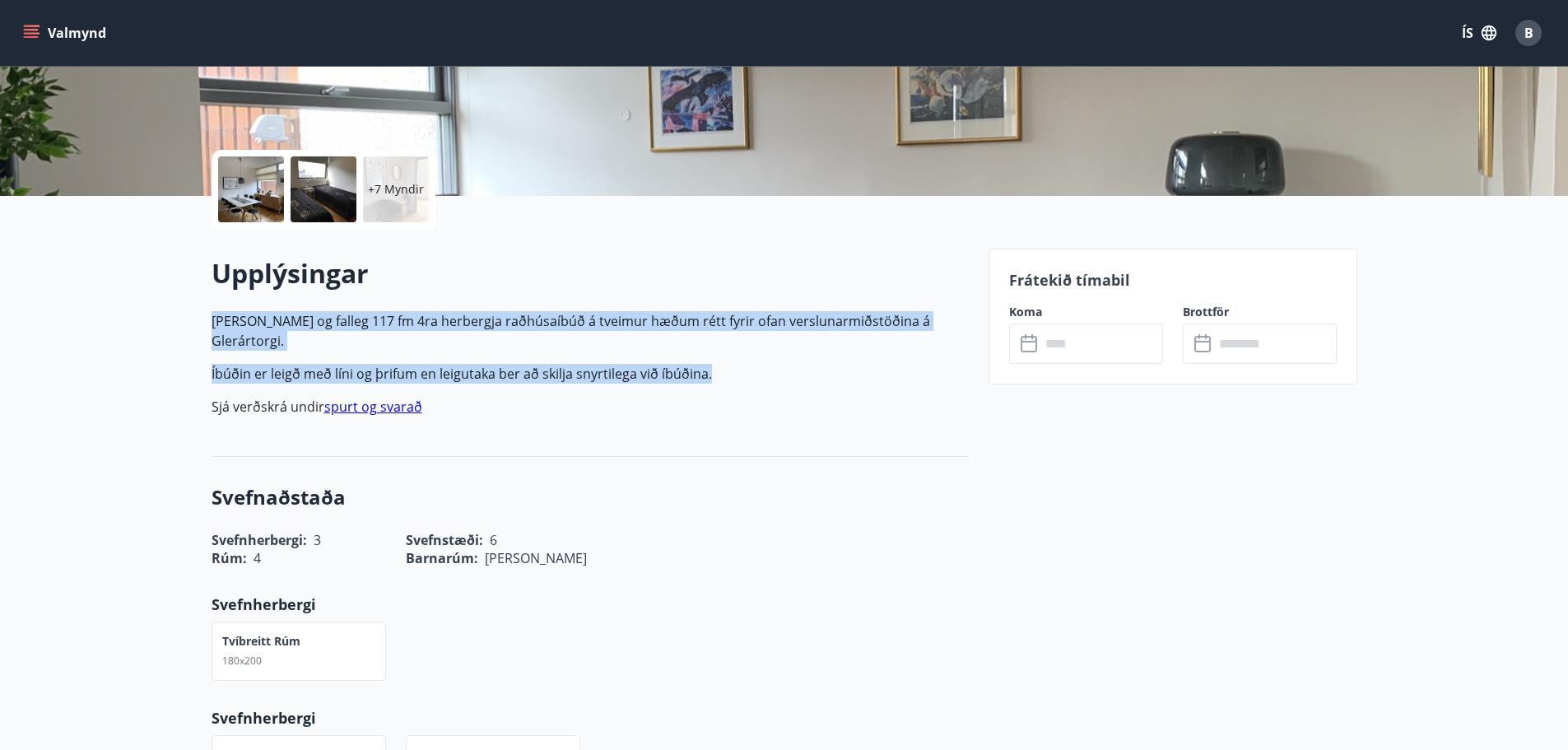
scroll to position [330, 0]
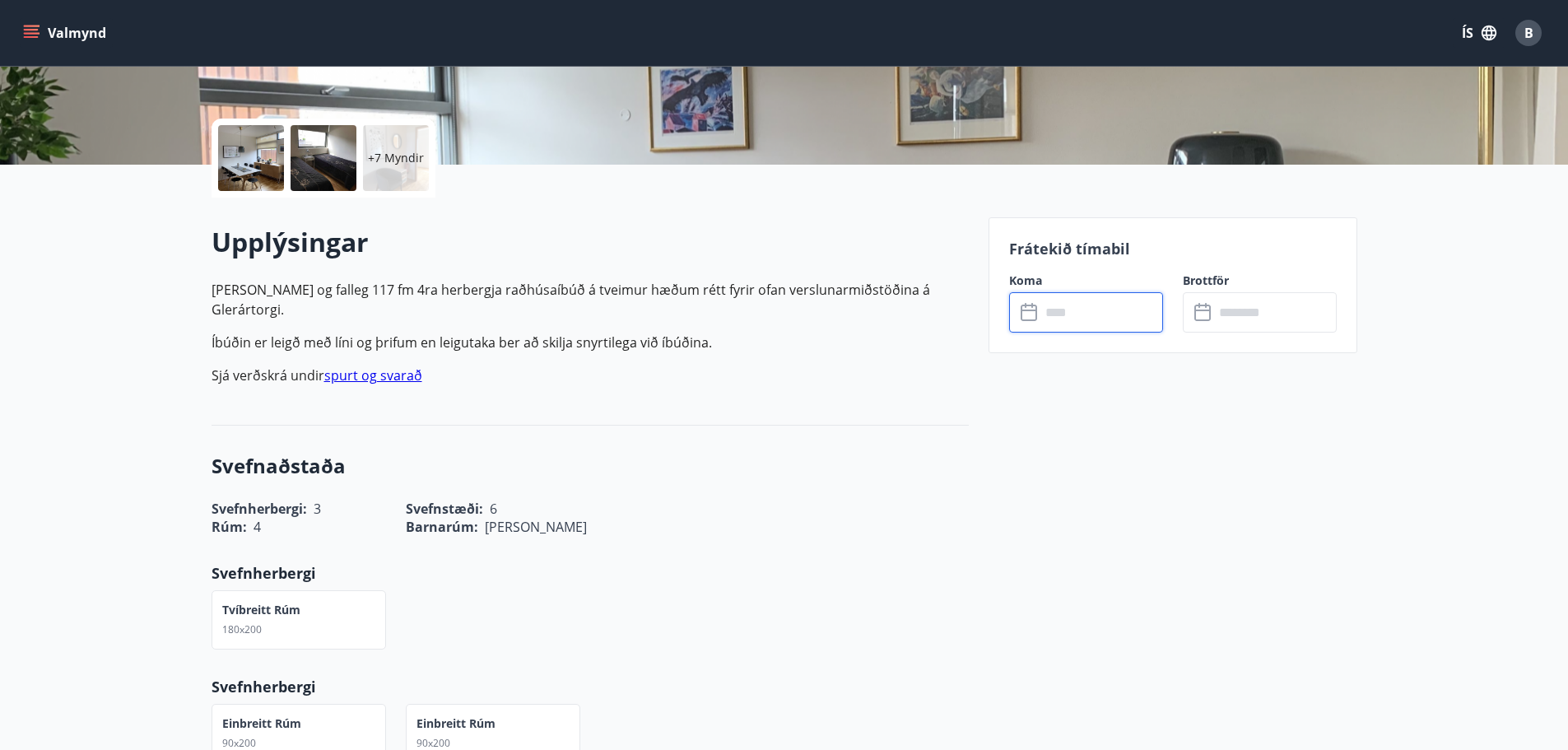
click at [1072, 318] on input "text" at bounding box center [1101, 312] width 122 height 40
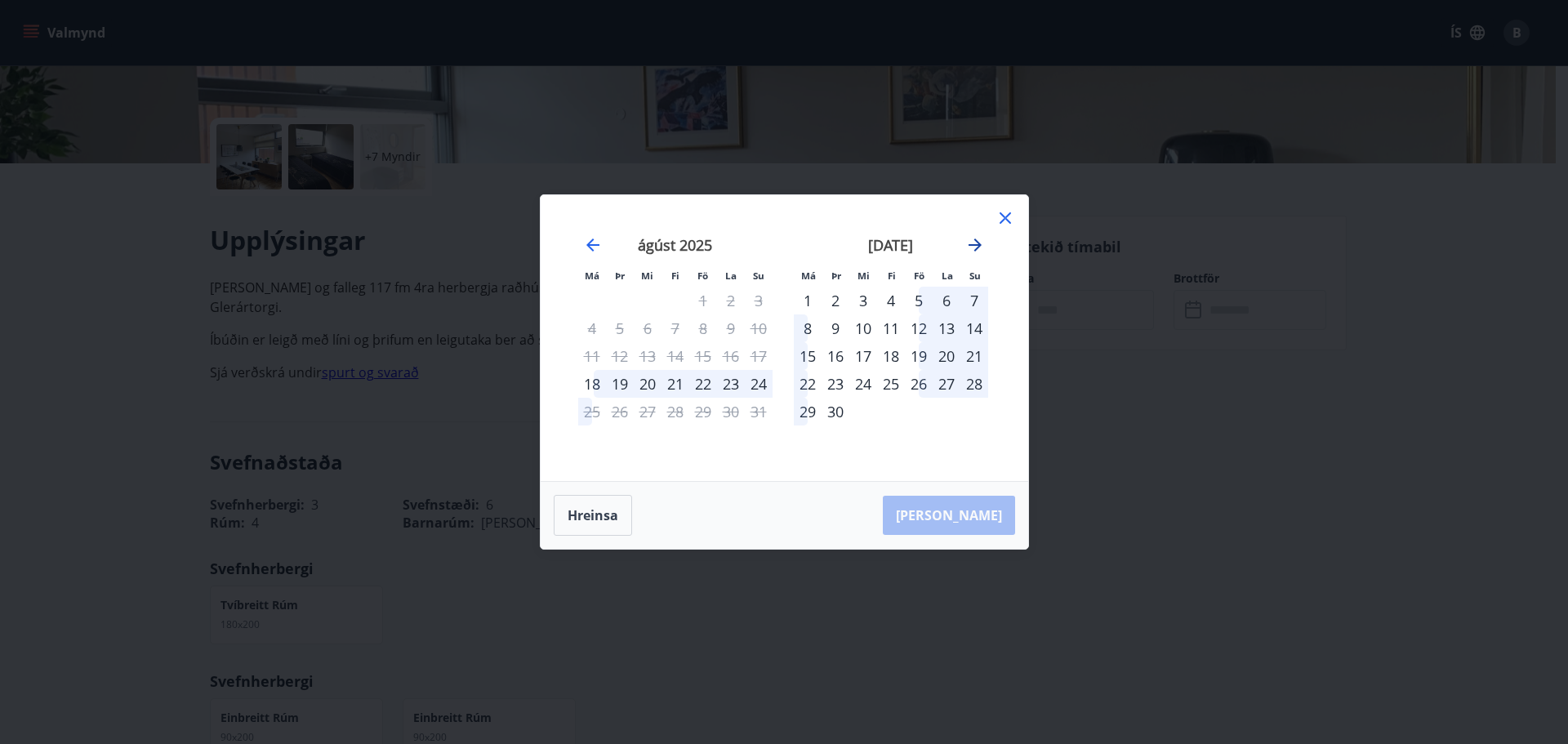
click at [981, 239] on icon "Move forward to switch to the next month." at bounding box center [975, 245] width 19 height 19
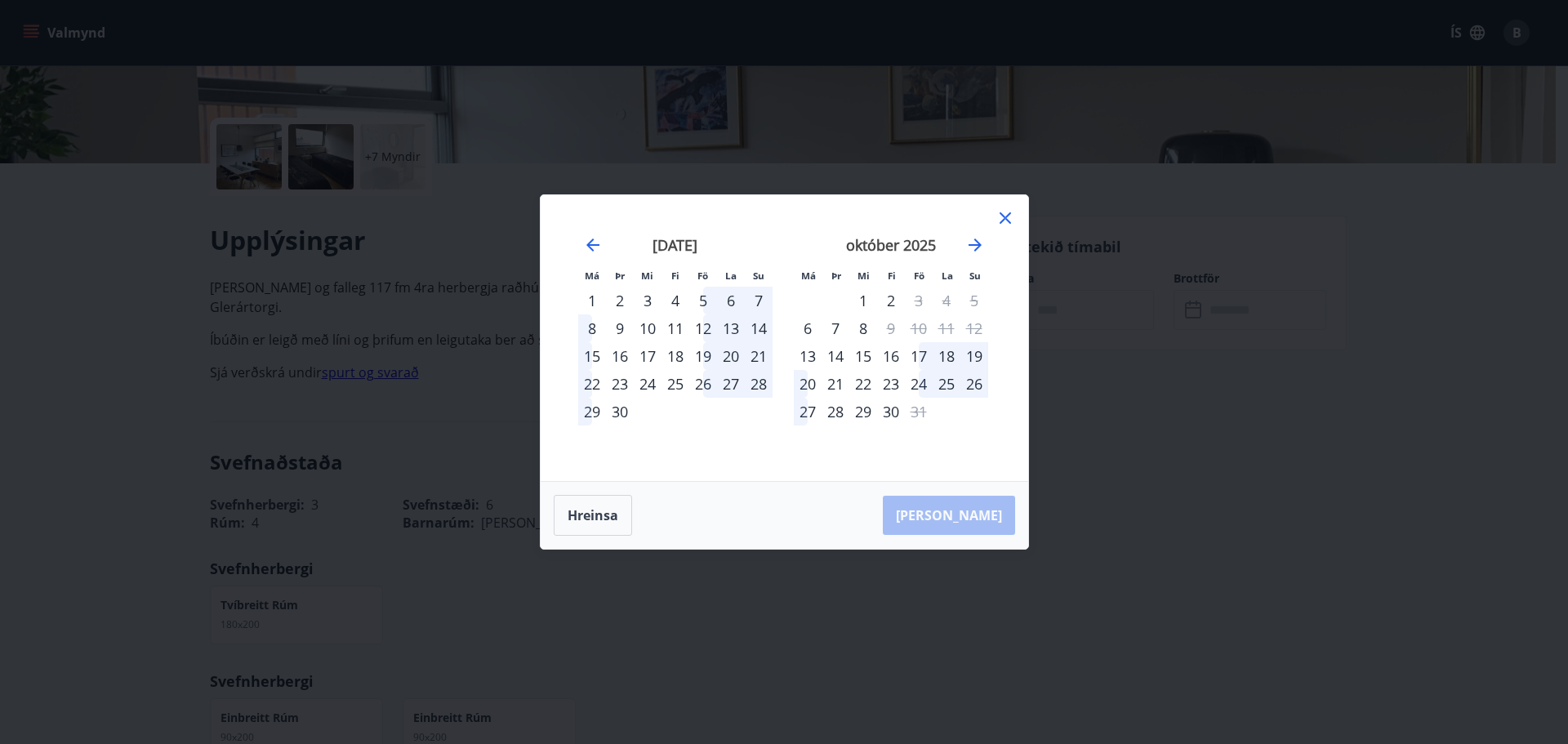
click at [913, 384] on div "24" at bounding box center [918, 383] width 28 height 28
click at [841, 412] on div "28" at bounding box center [835, 411] width 28 height 28
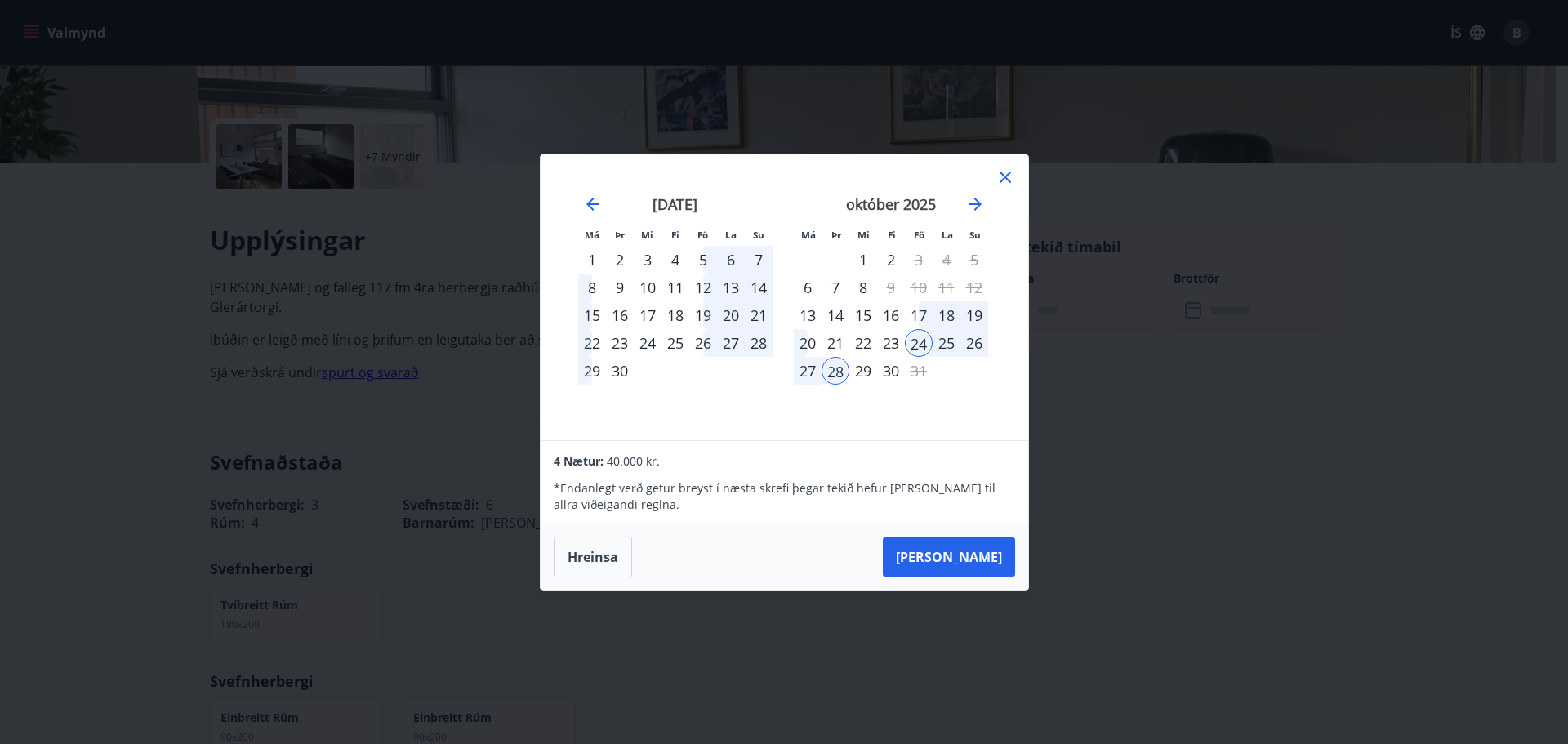
click at [1010, 173] on icon at bounding box center [1006, 178] width 12 height 12
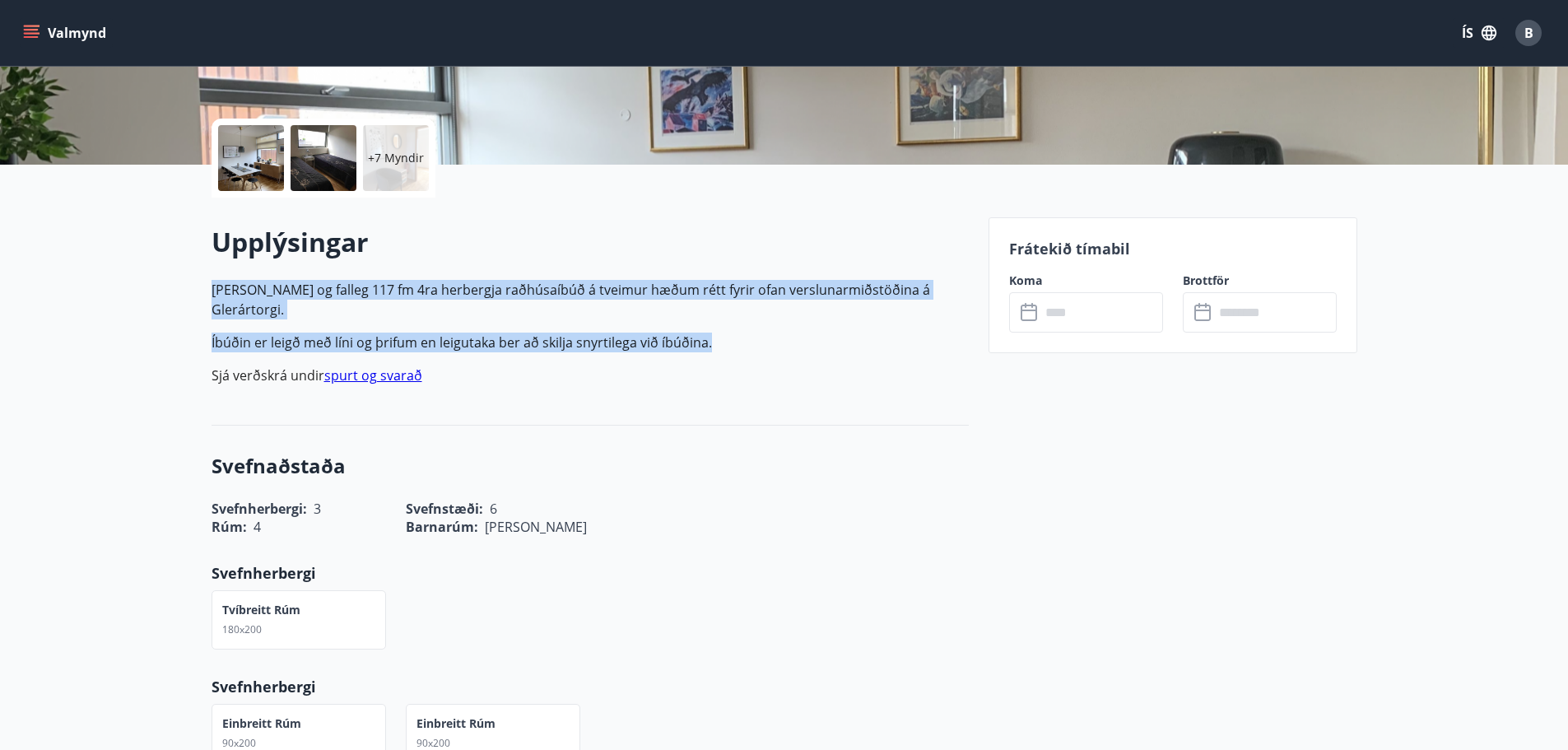
drag, startPoint x: 726, startPoint y: 305, endPoint x: 209, endPoint y: 289, distance: 517.2
copy p "Björt og falleg 117 fm 4ra herbergja raðhúsaíbúð á tveimur hæðum rétt fyrir ofa…"
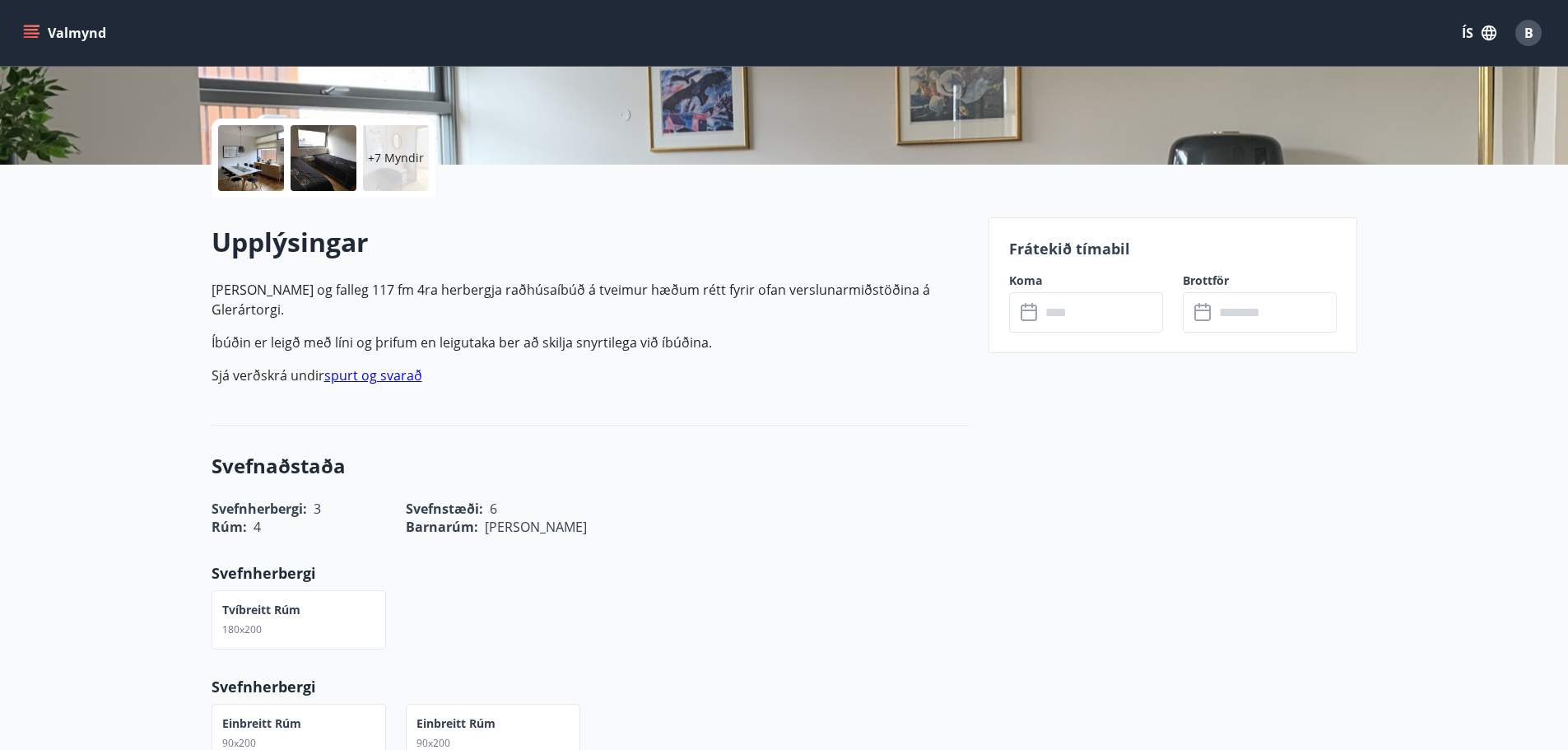
click at [897, 571] on div "Tvíbreitt rúm 180x200" at bounding box center [580, 610] width 777 height 79
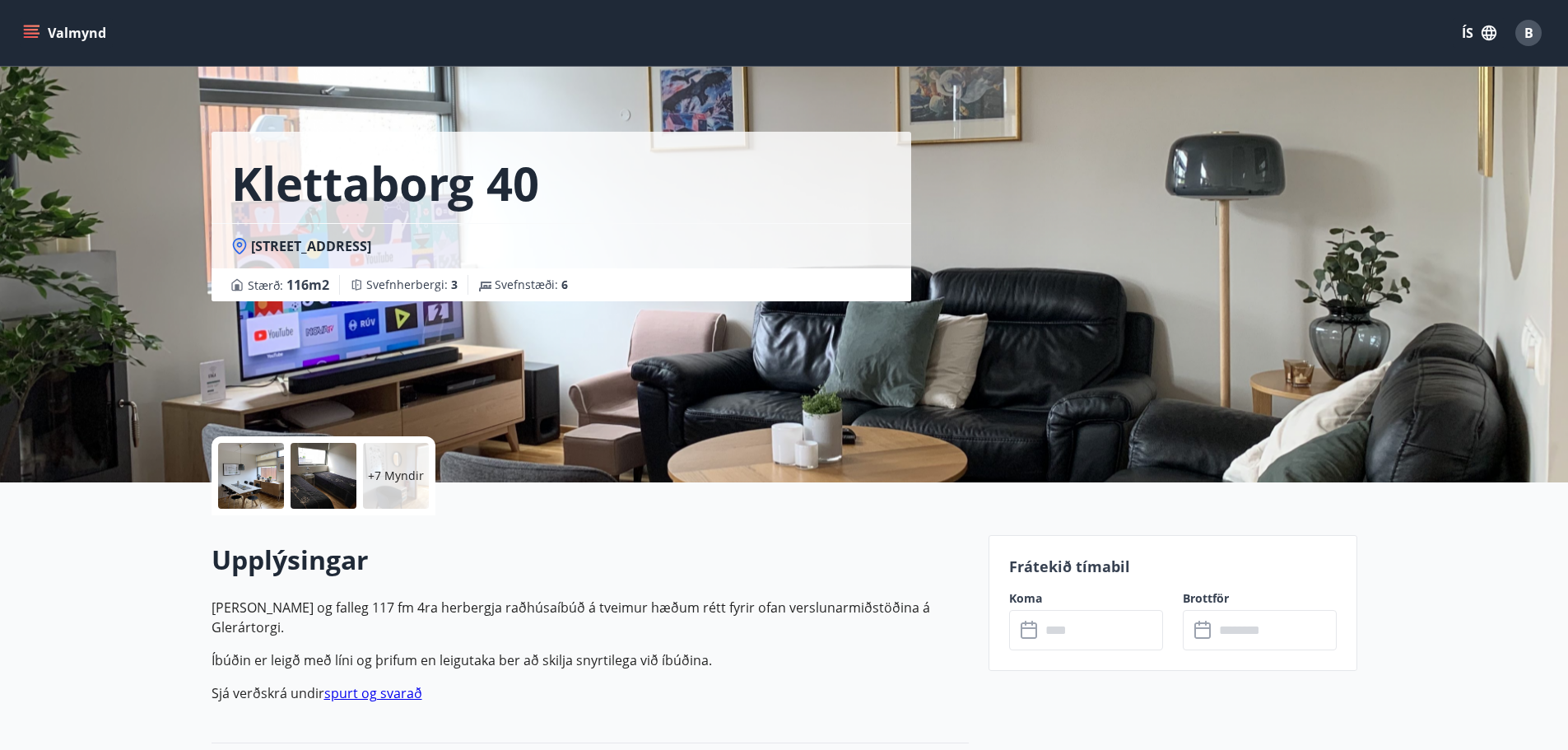
scroll to position [0, 0]
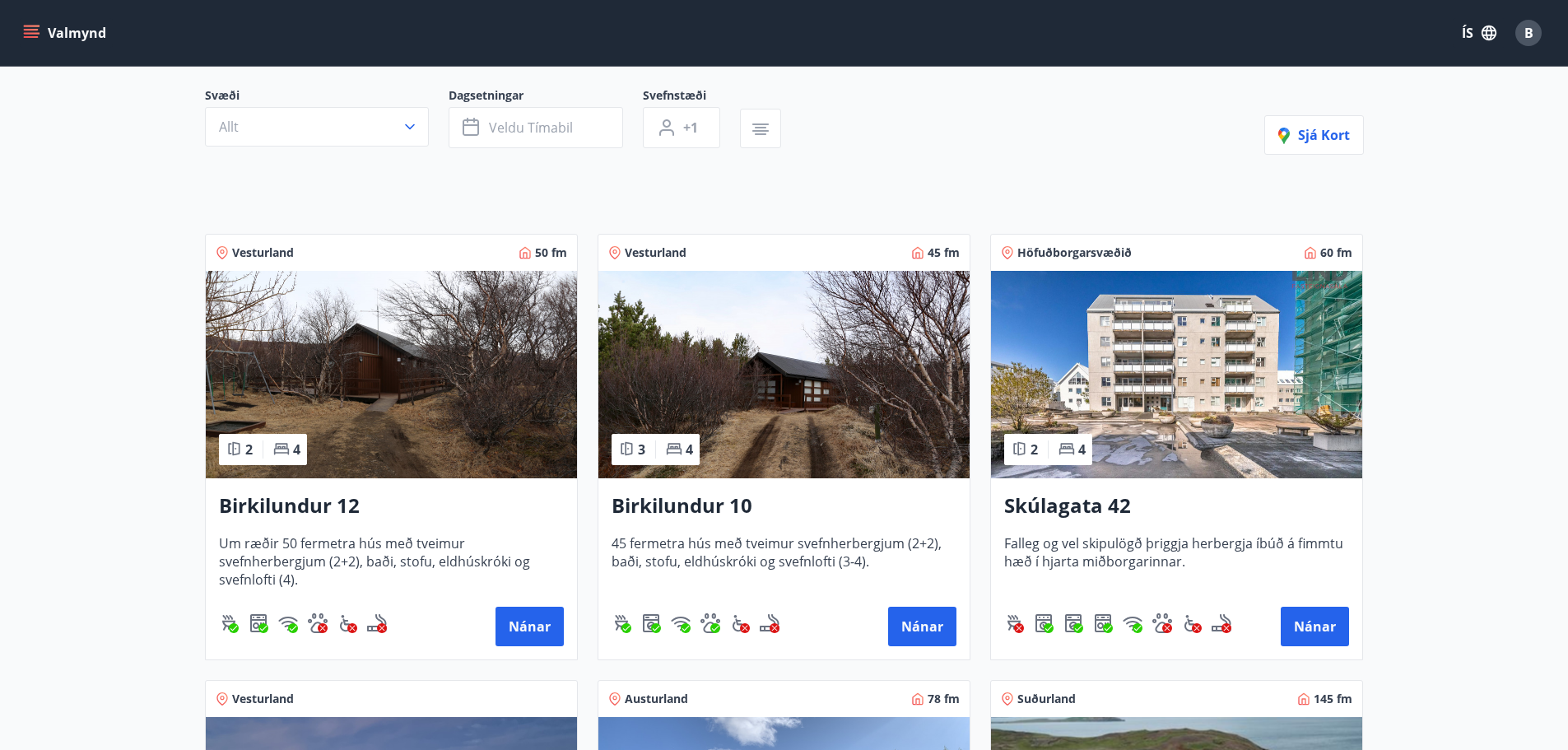
scroll to position [164, 0]
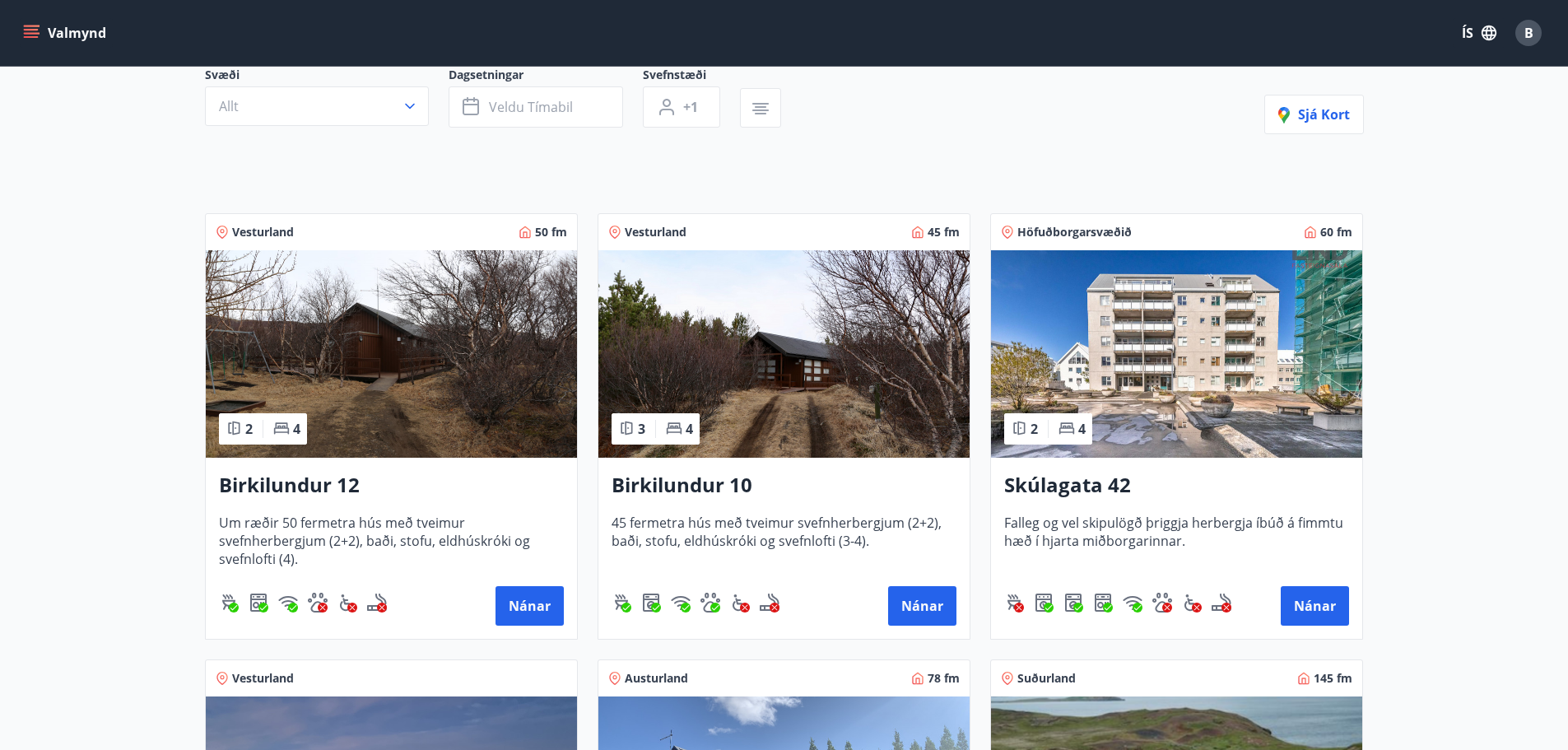
click at [312, 499] on h3 "Birkilundur 12" at bounding box center [391, 486] width 345 height 29
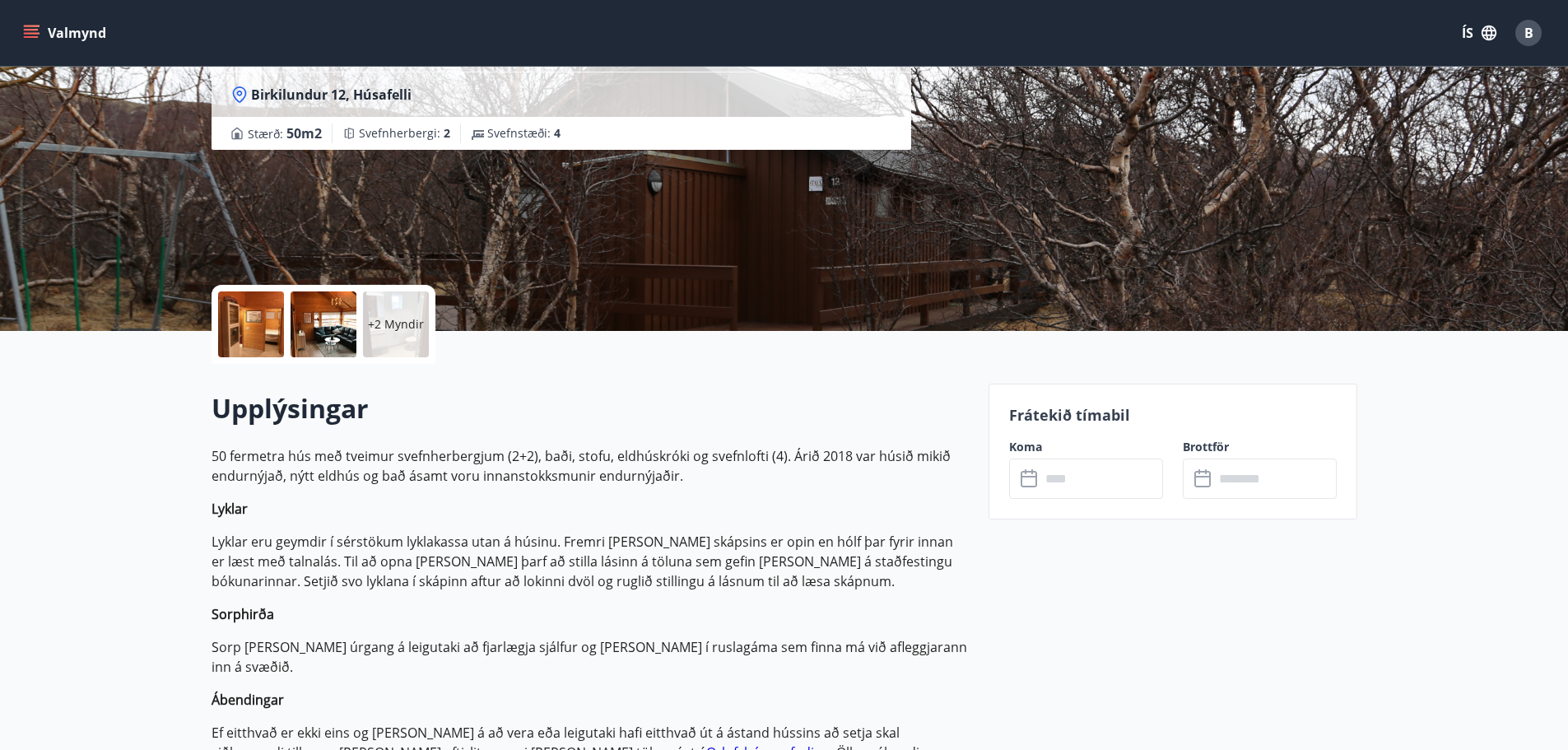
scroll to position [164, 0]
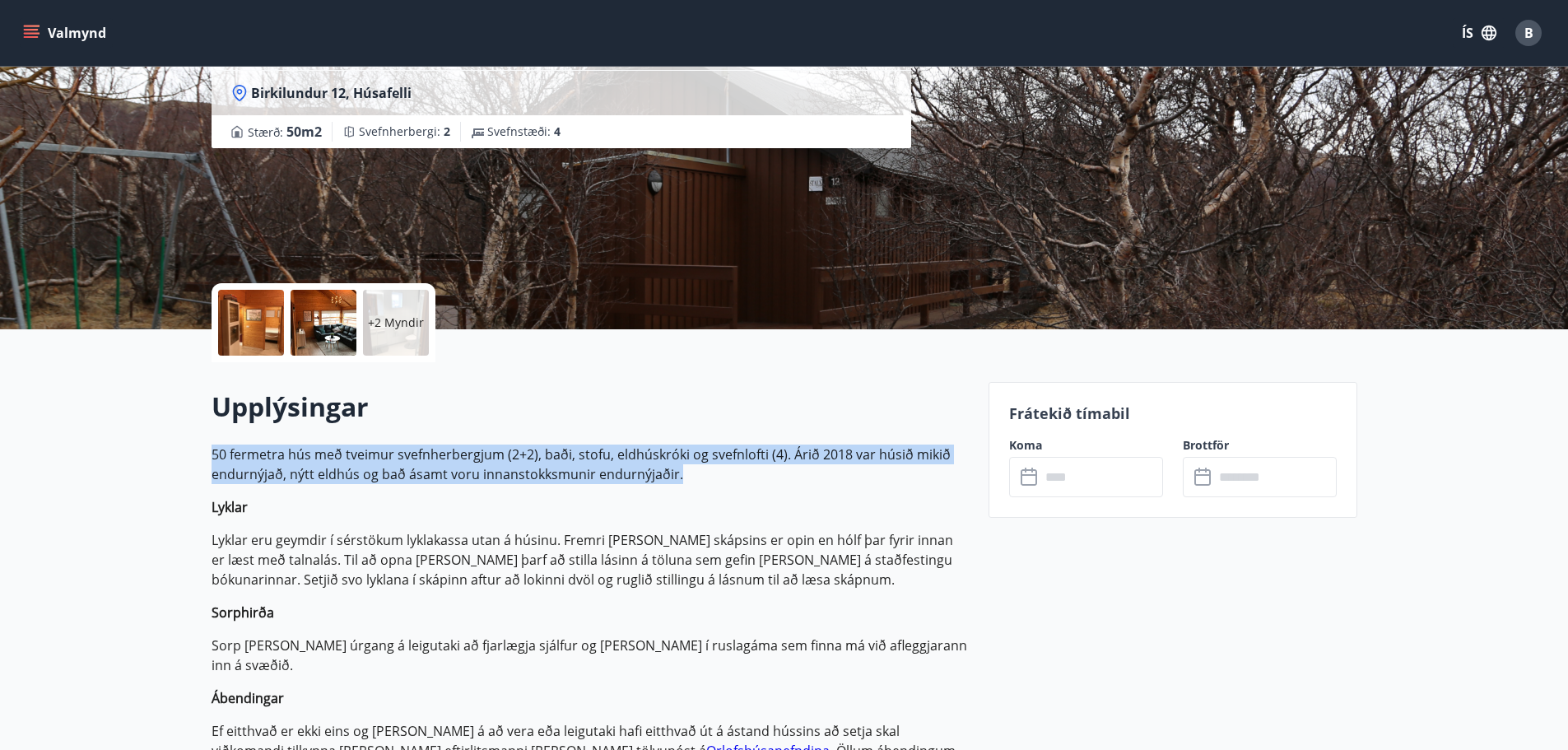
drag, startPoint x: 694, startPoint y: 475, endPoint x: 208, endPoint y: 458, distance: 486.3
copy p "50 fermetra hús með tveimur svefnherbergjum (2+2), baði, stofu, eldhúskróki og …"
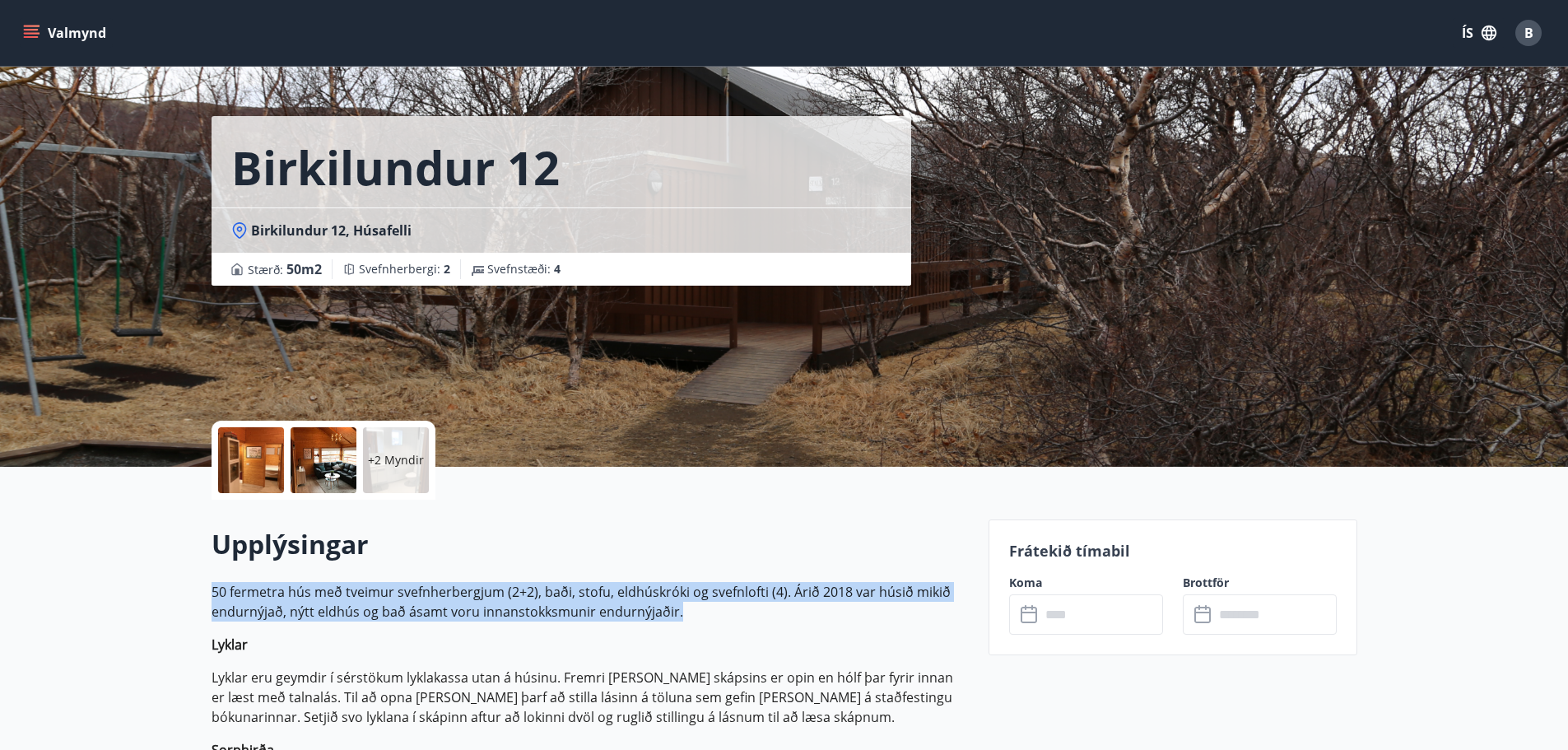
scroll to position [0, 0]
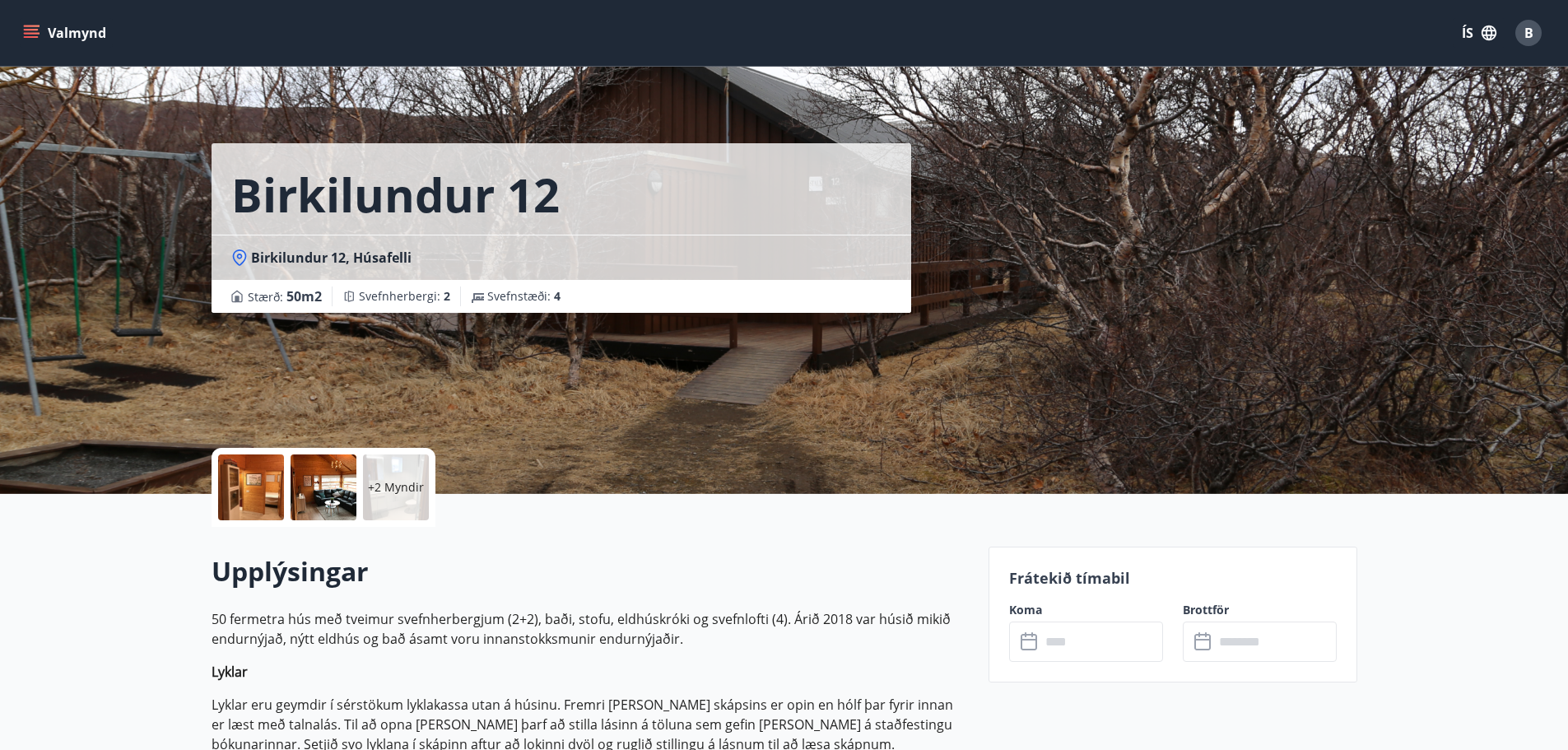
click at [1098, 644] on input "text" at bounding box center [1101, 641] width 122 height 40
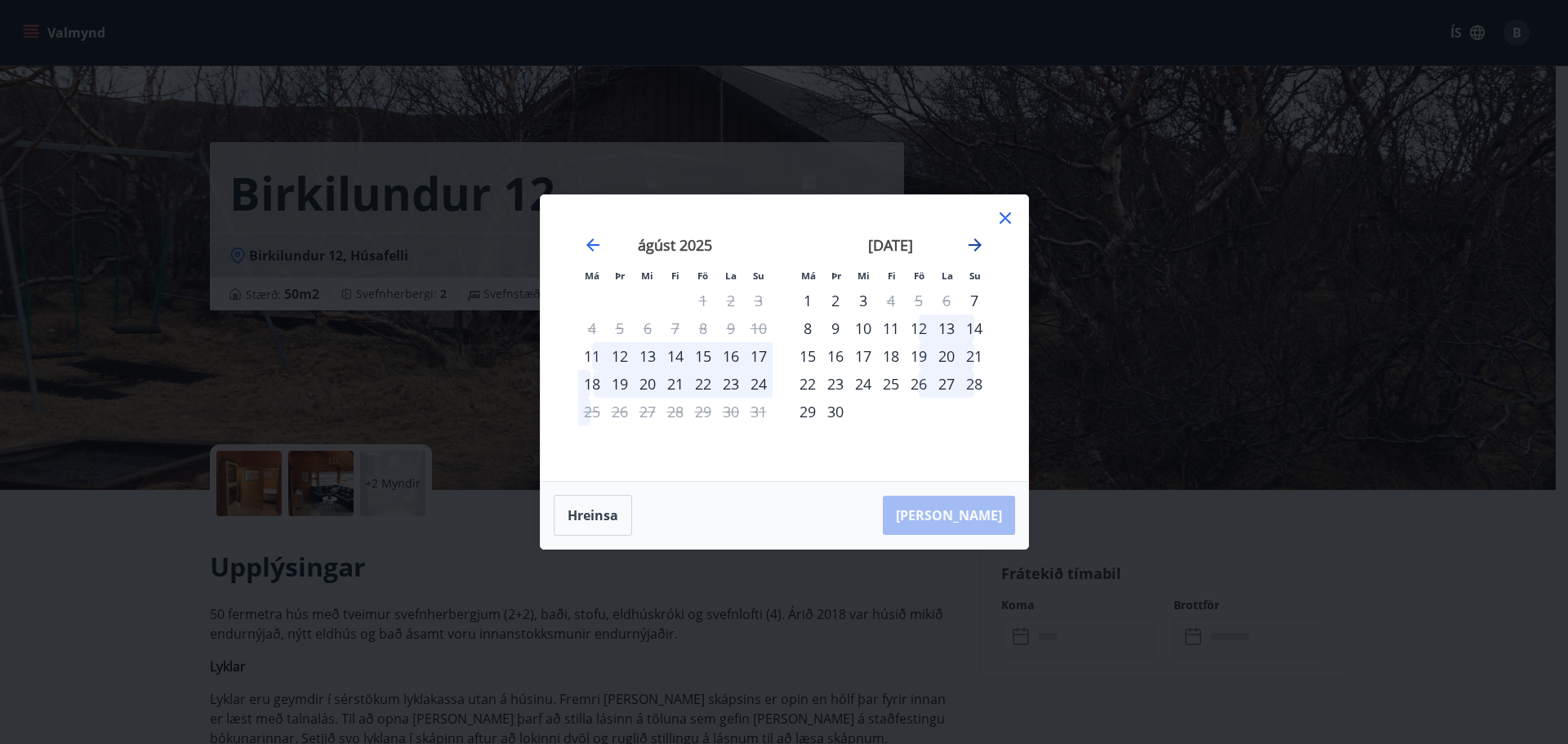
click at [975, 241] on icon "Move forward to switch to the next month." at bounding box center [975, 245] width 19 height 19
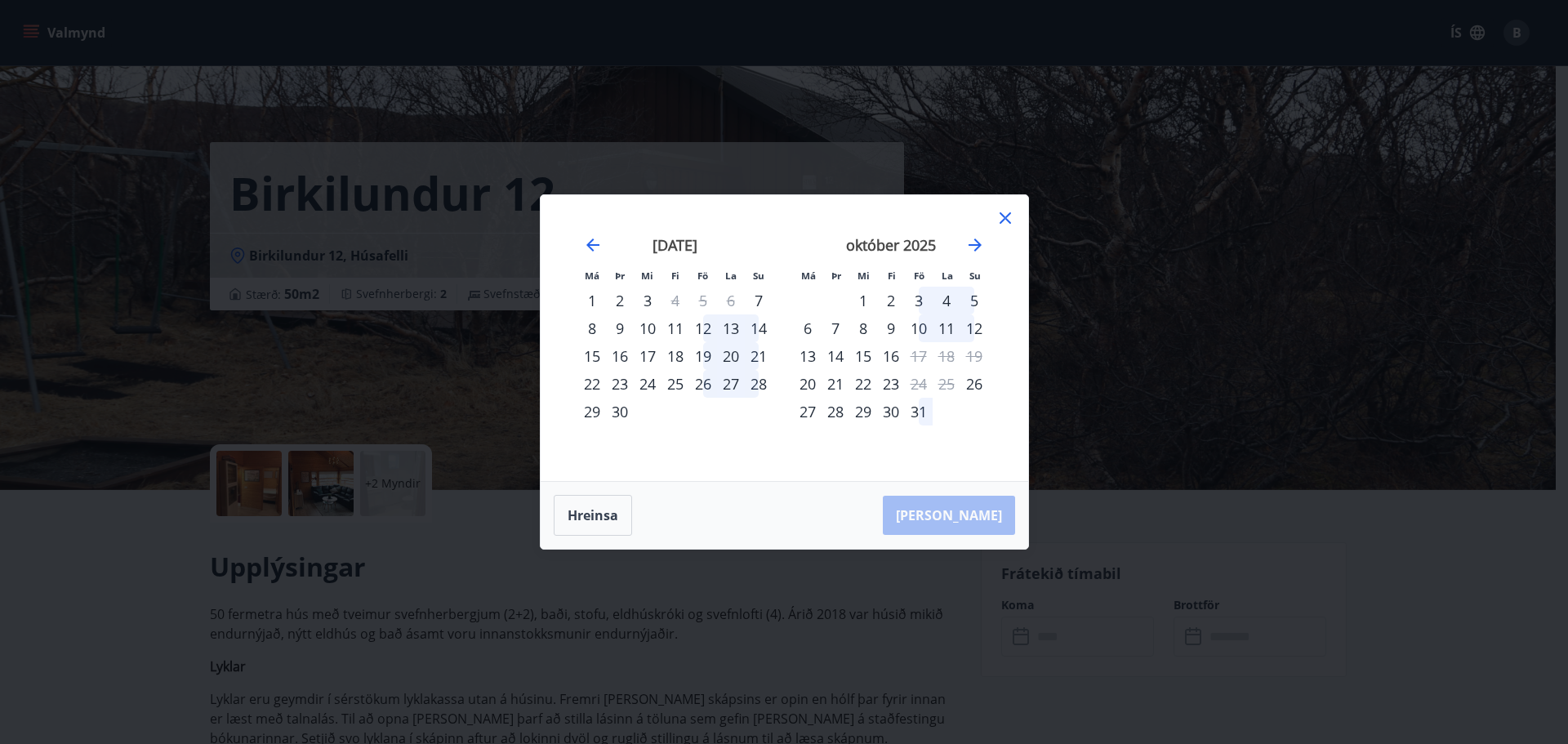
click at [1007, 221] on icon at bounding box center [1006, 218] width 19 height 19
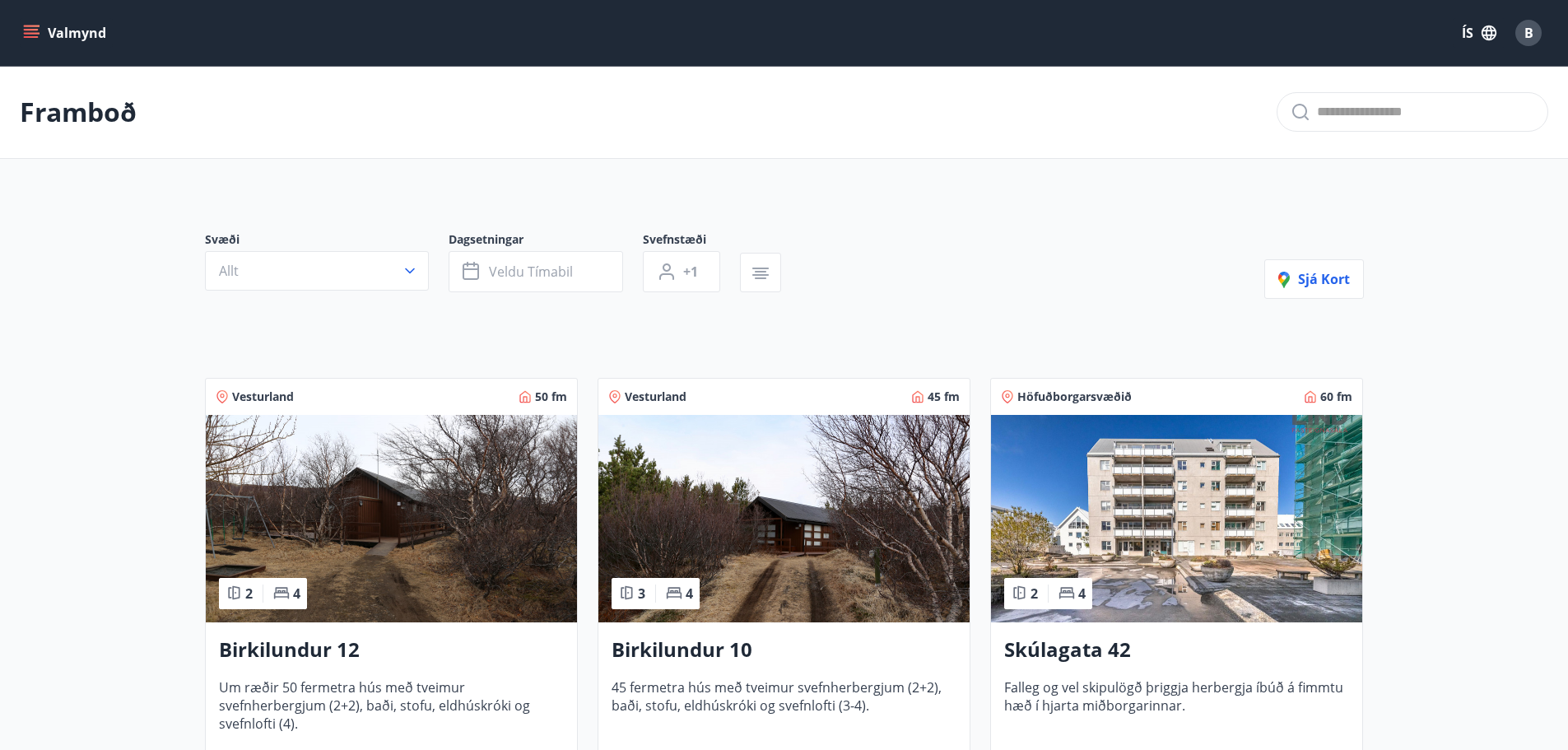
click at [749, 662] on h3 "Birkilundur 10" at bounding box center [784, 650] width 345 height 29
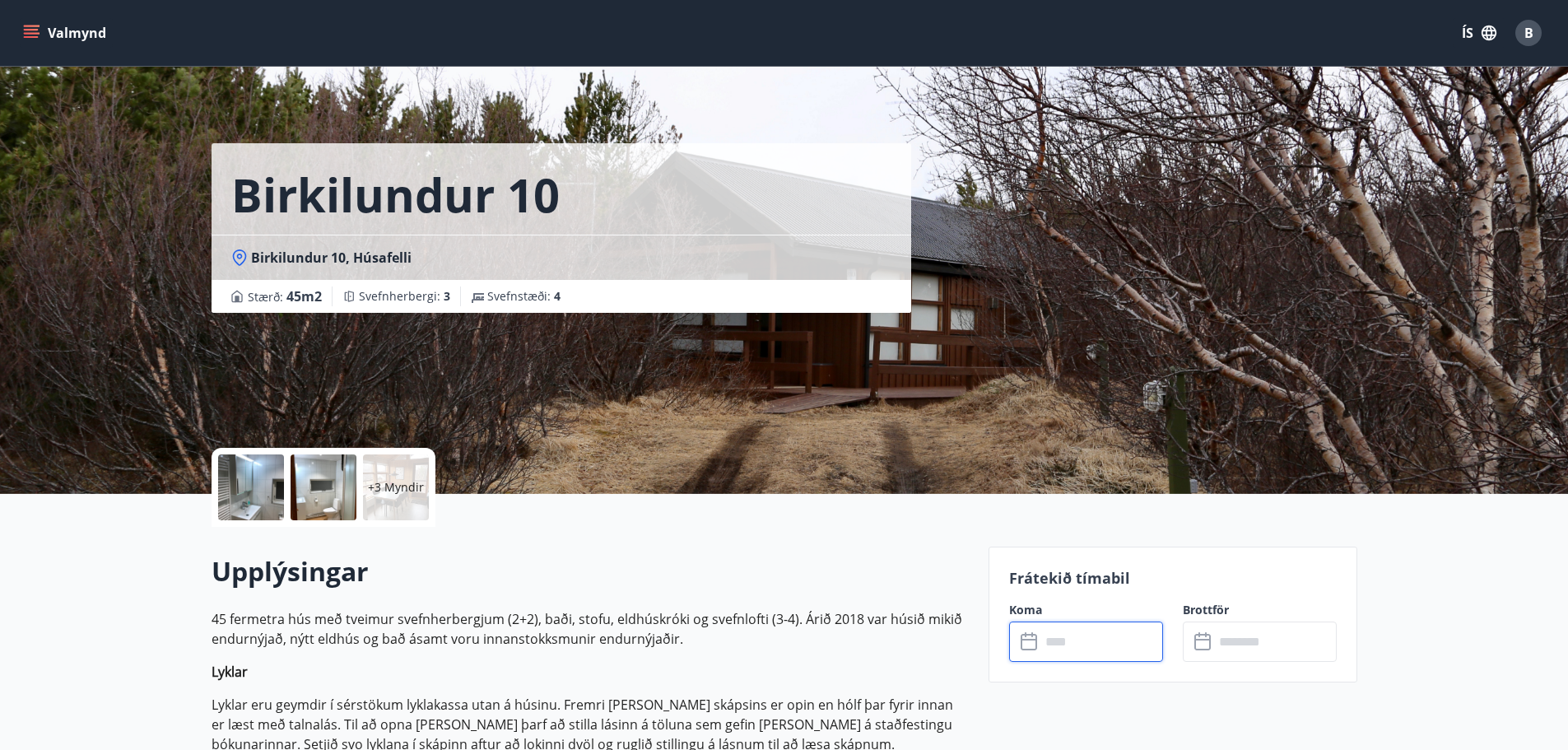
click at [1127, 647] on input "text" at bounding box center [1101, 641] width 122 height 40
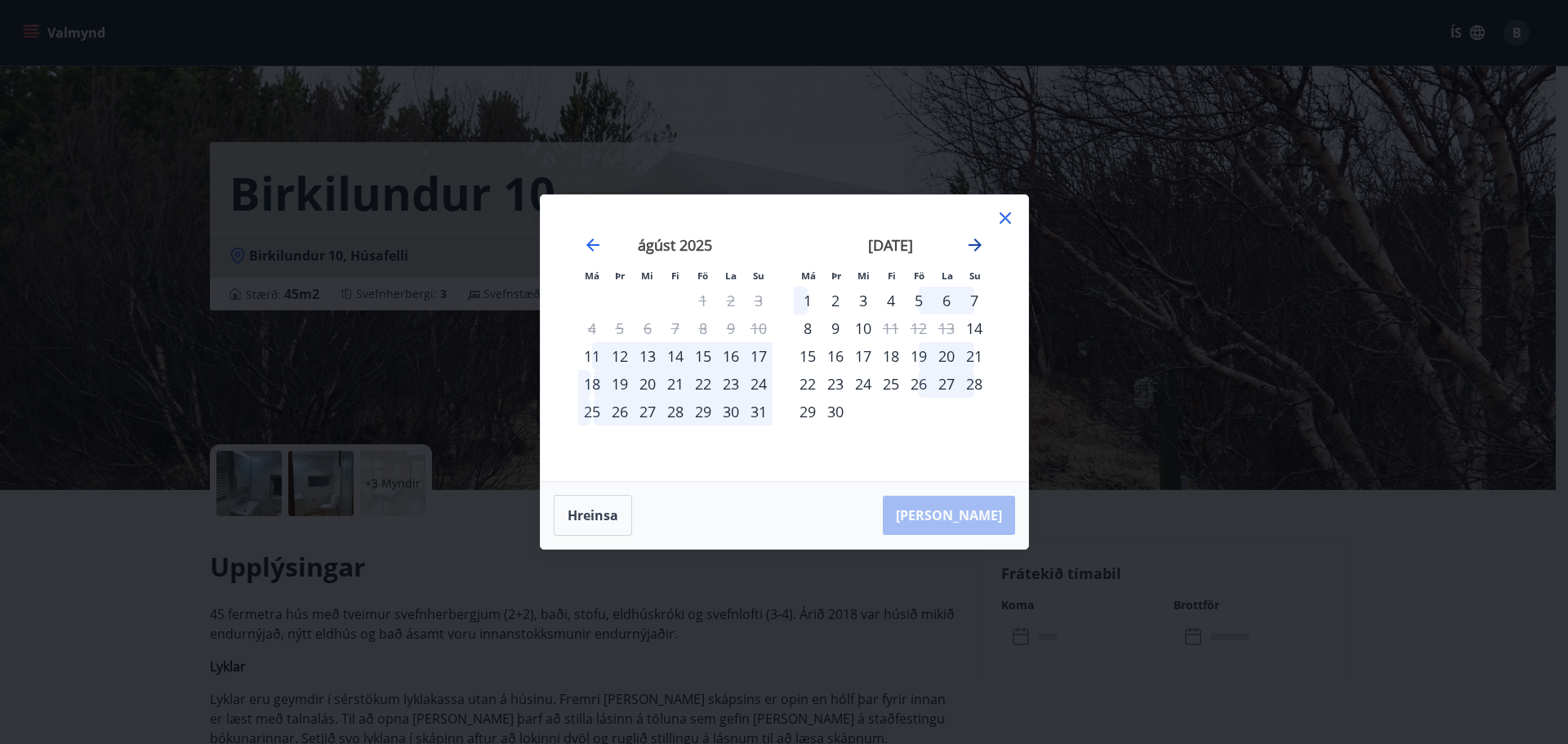
click at [983, 241] on icon "Move forward to switch to the next month." at bounding box center [975, 245] width 19 height 19
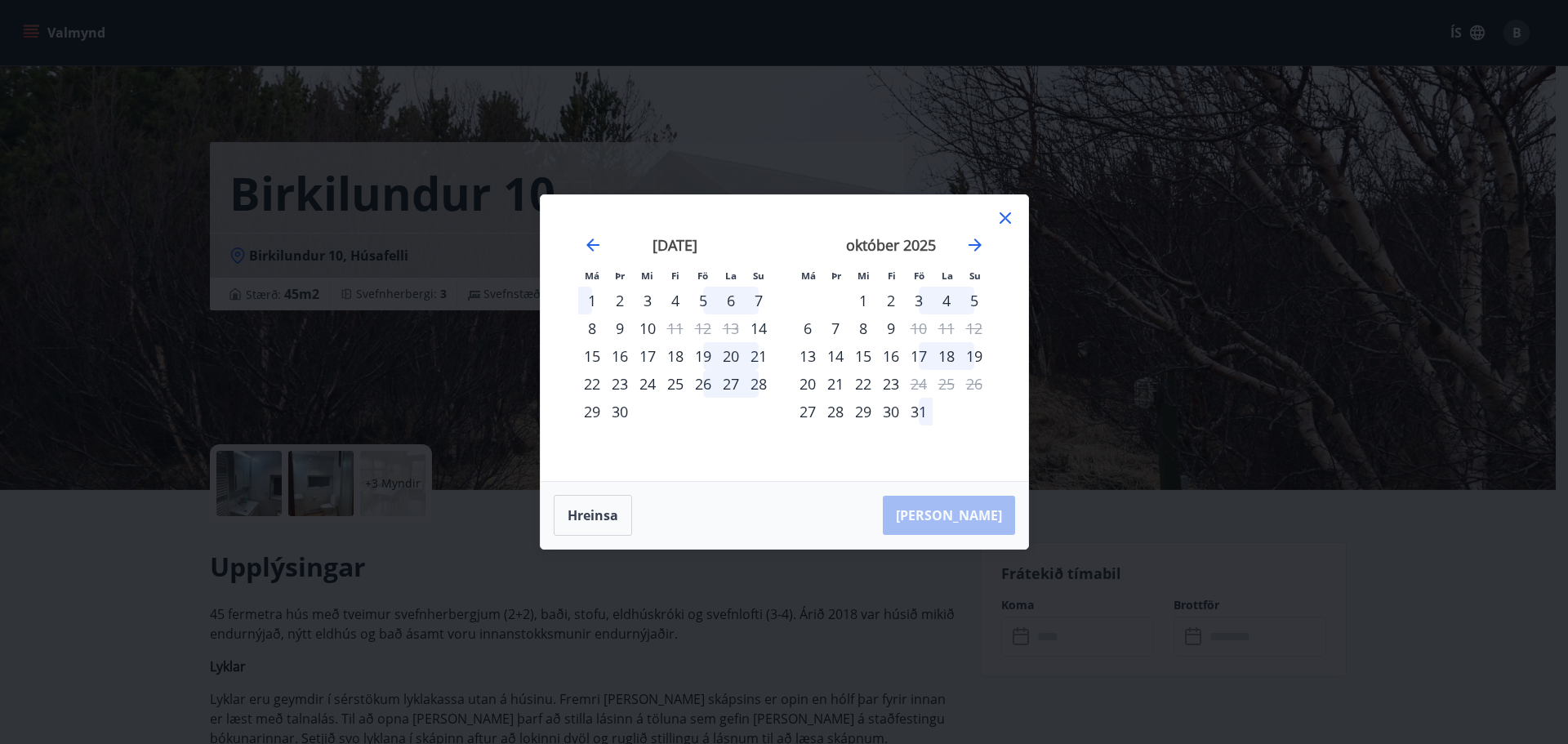
click at [1001, 211] on icon at bounding box center [1006, 218] width 19 height 19
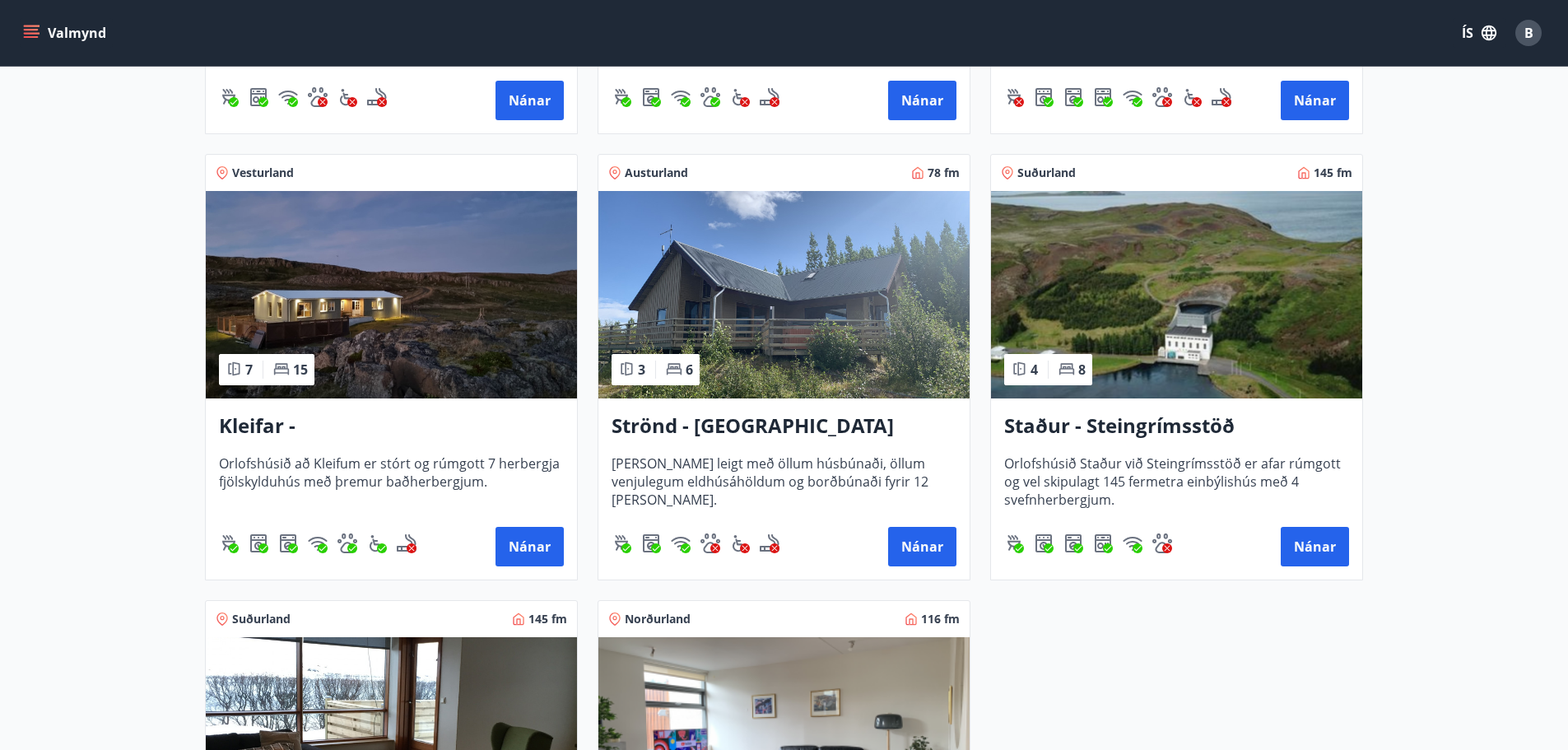
scroll to position [94, 0]
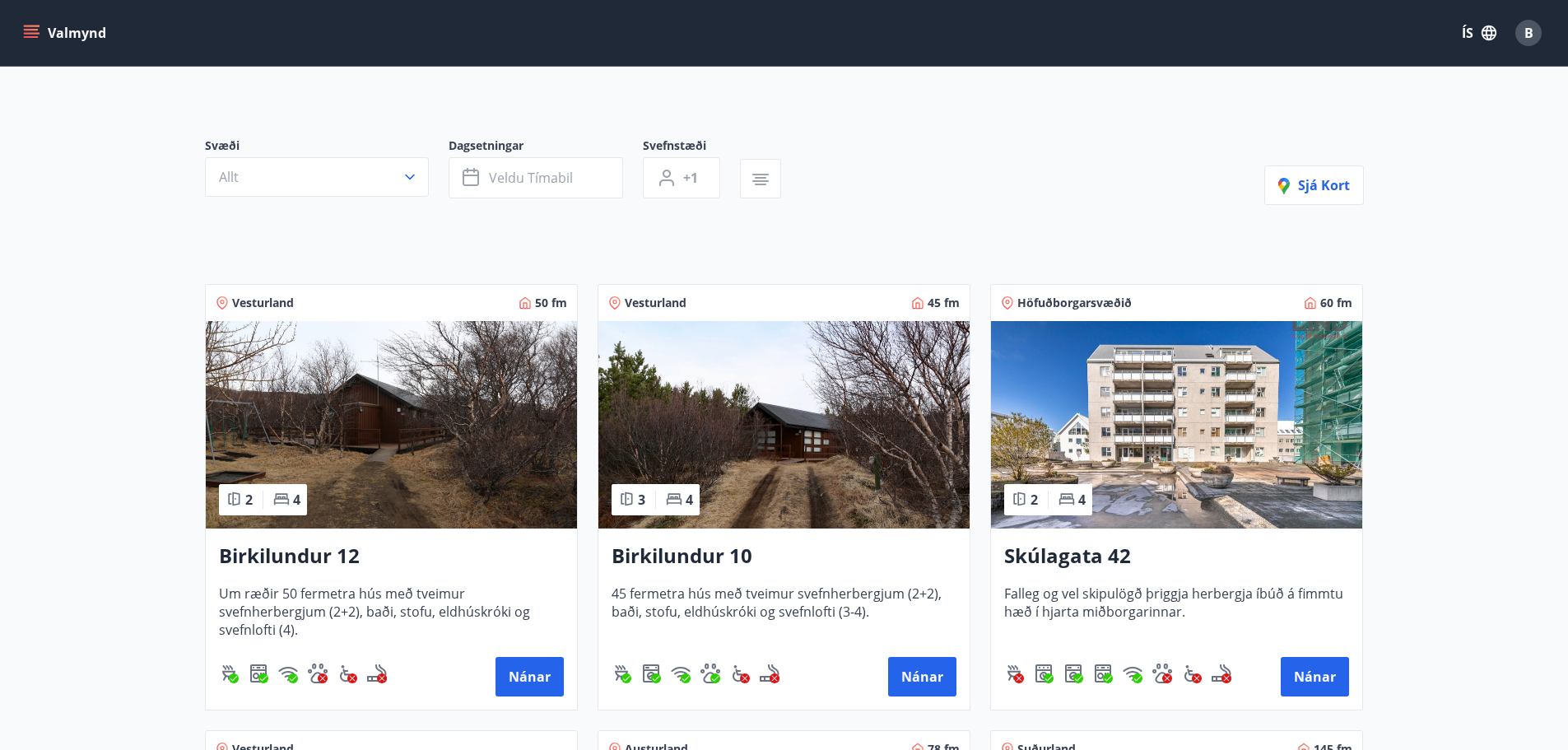
click at [481, 432] on img at bounding box center [392, 424] width 371 height 207
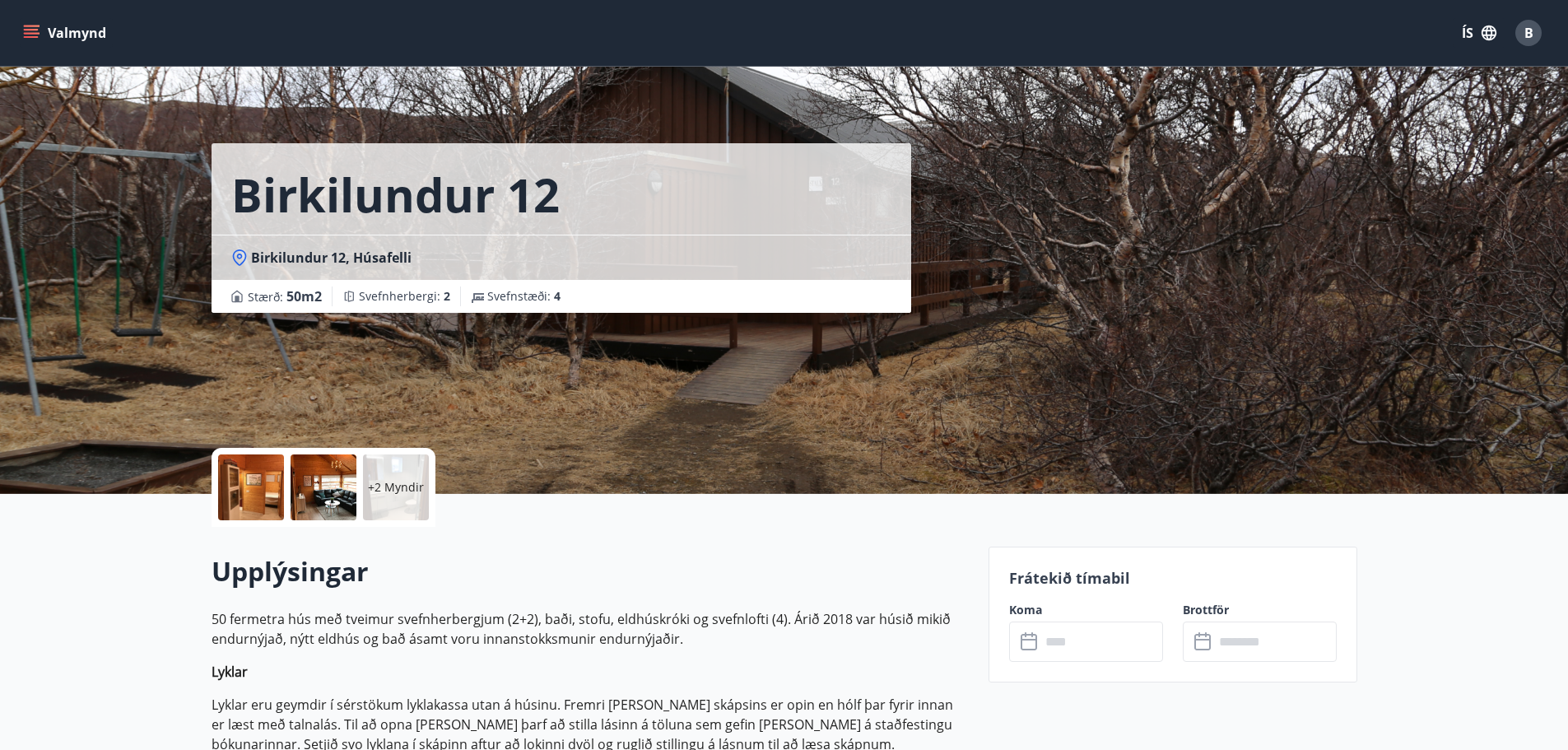
click at [241, 491] on div at bounding box center [250, 487] width 65 height 66
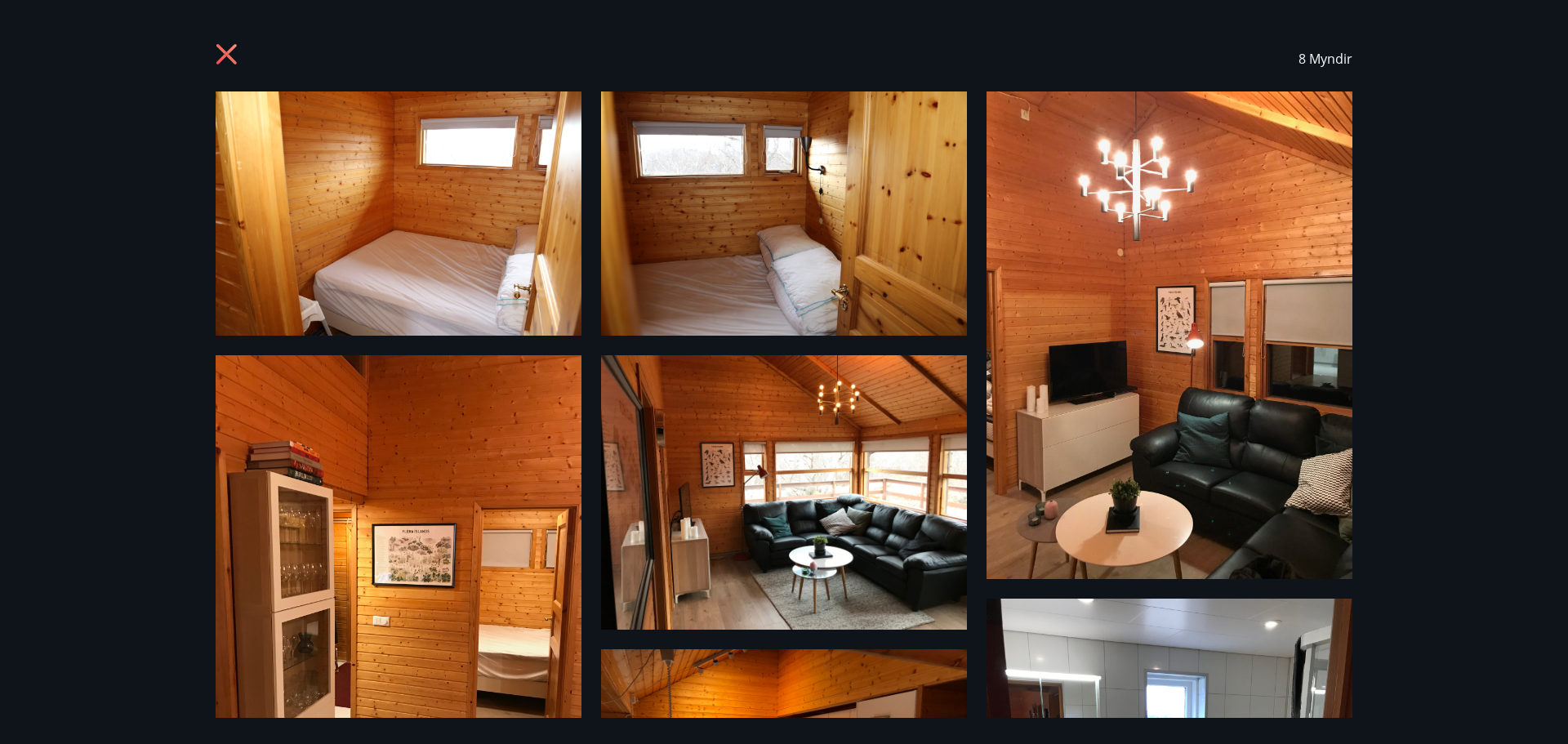
click at [234, 54] on icon at bounding box center [228, 56] width 26 height 26
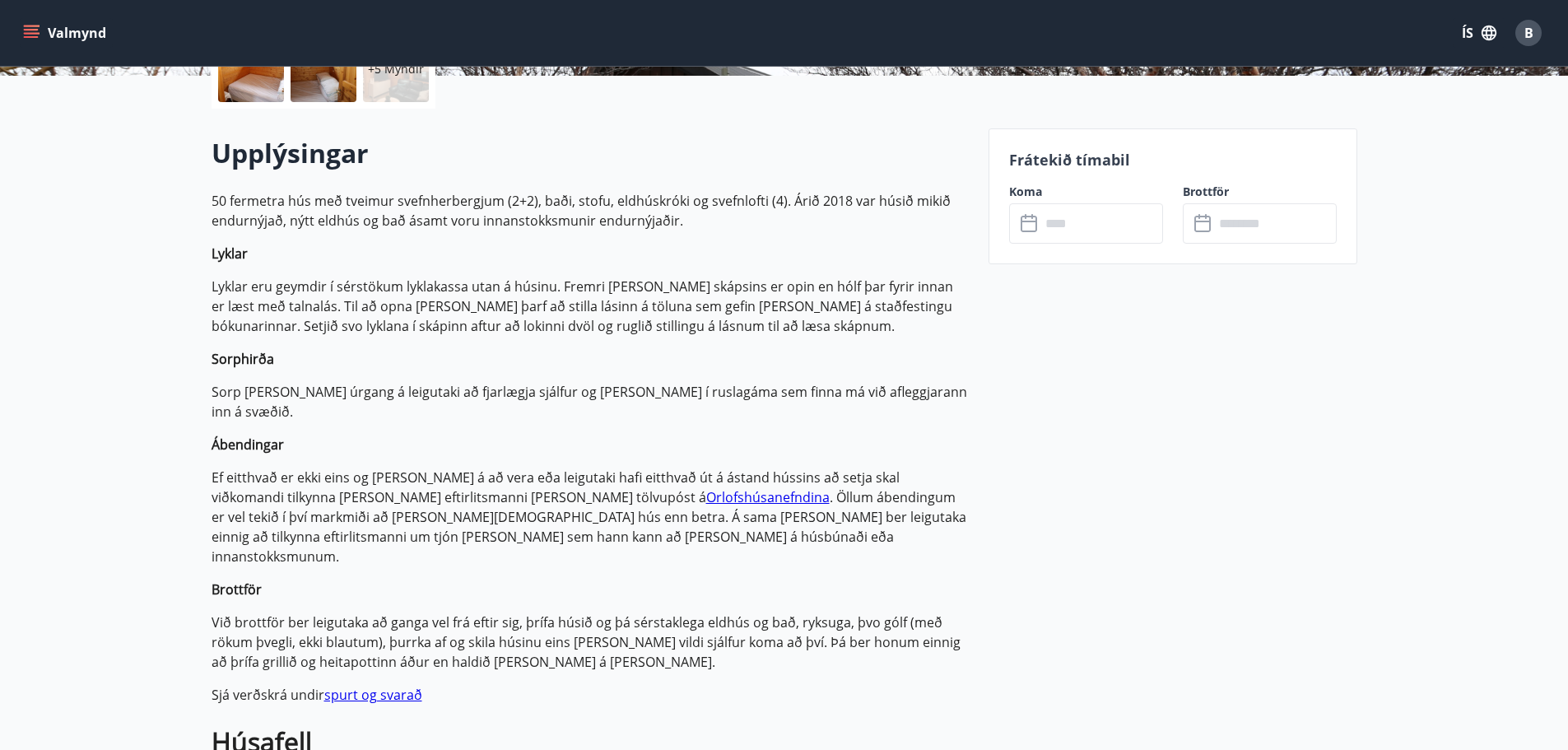
scroll to position [412, 0]
